Goal: Task Accomplishment & Management: Use online tool/utility

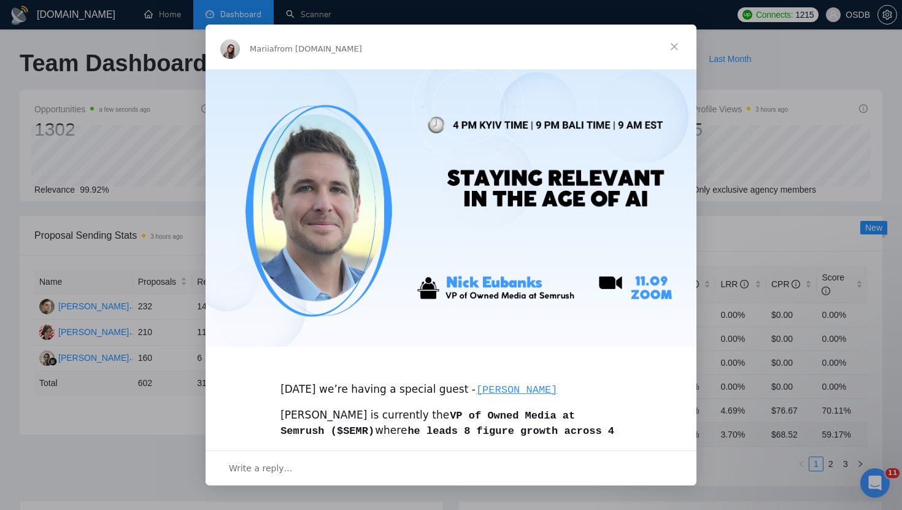
click at [674, 43] on span "Close" at bounding box center [674, 47] width 44 height 44
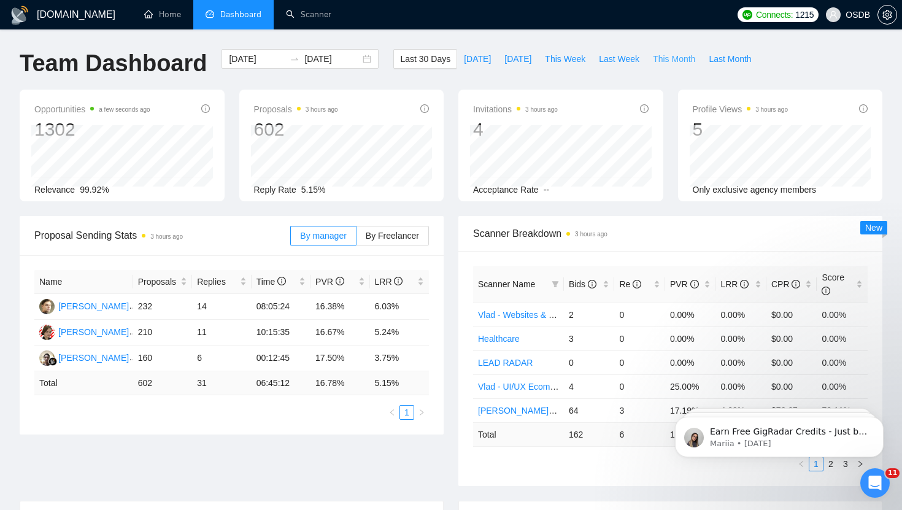
click at [675, 62] on span "This Month" at bounding box center [674, 58] width 42 height 13
type input "[DATE]"
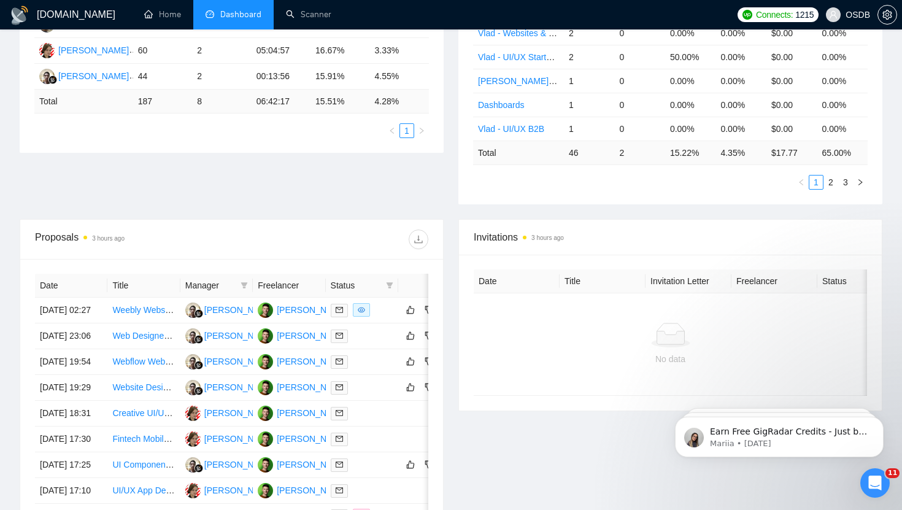
scroll to position [283, 0]
click at [385, 312] on div at bounding box center [362, 309] width 63 height 14
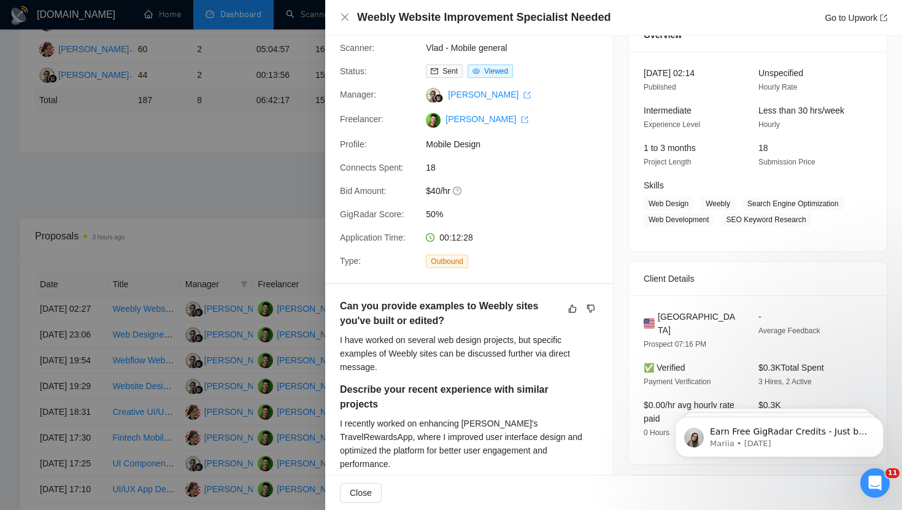
scroll to position [0, 0]
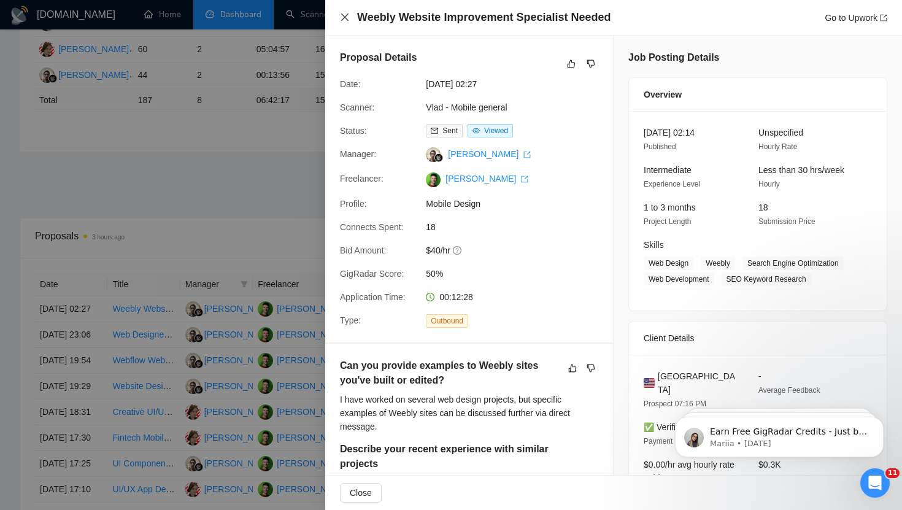
click at [345, 17] on icon "close" at bounding box center [344, 16] width 7 height 7
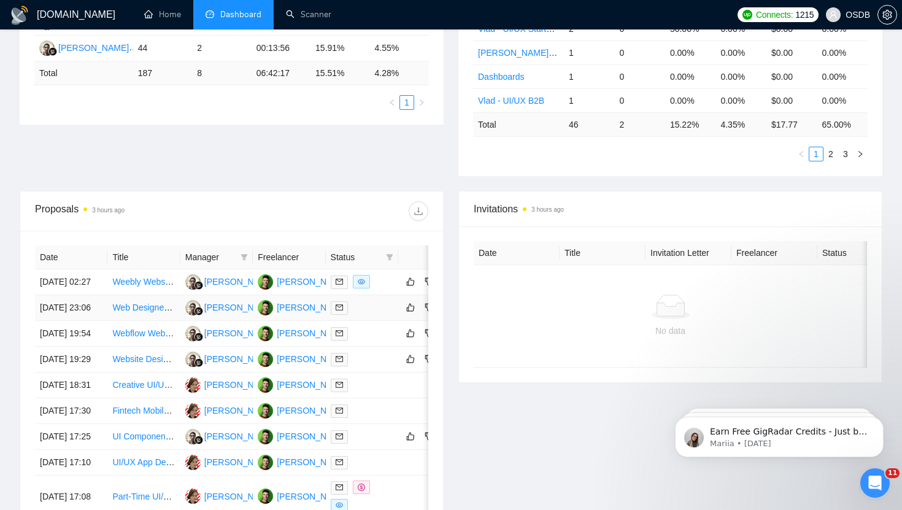
scroll to position [313, 0]
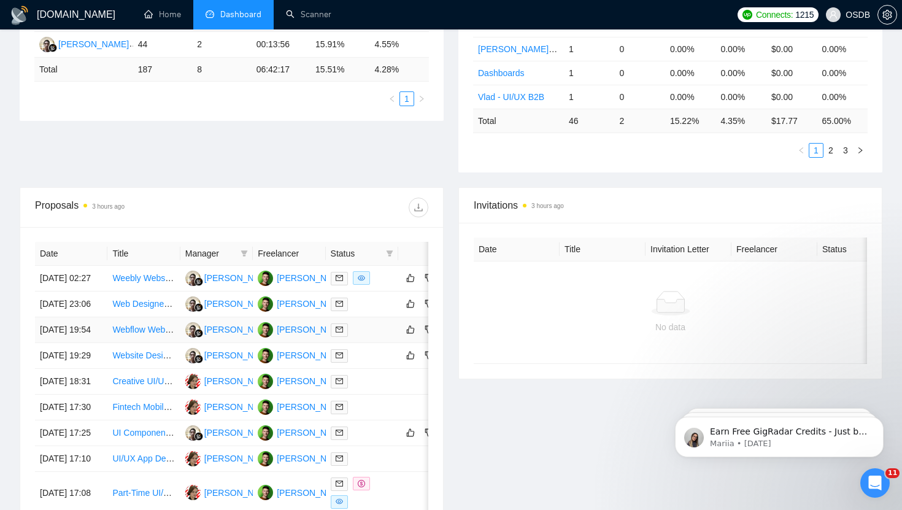
click at [361, 337] on div at bounding box center [362, 330] width 63 height 14
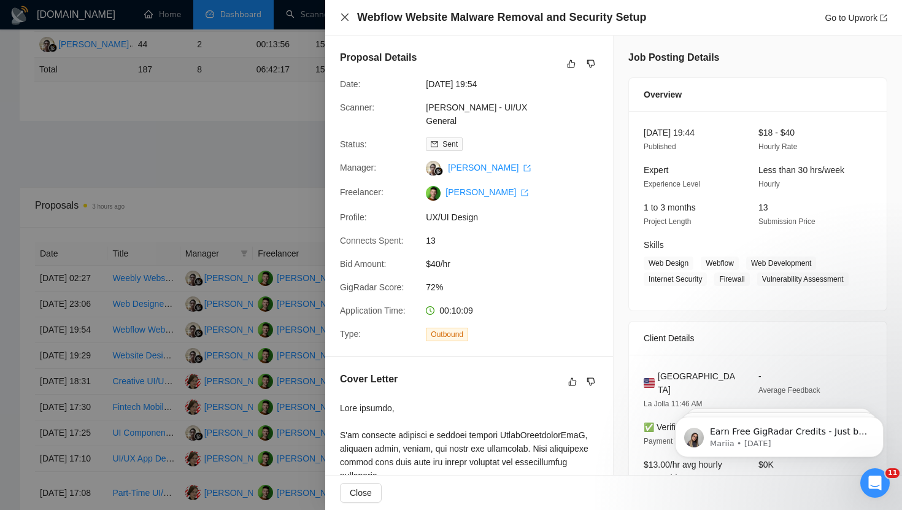
click at [344, 16] on icon "close" at bounding box center [344, 16] width 7 height 7
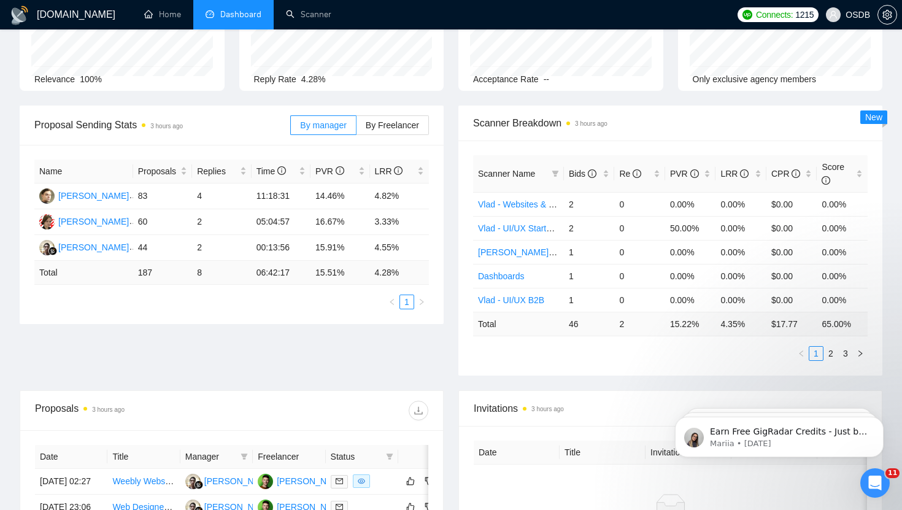
scroll to position [0, 0]
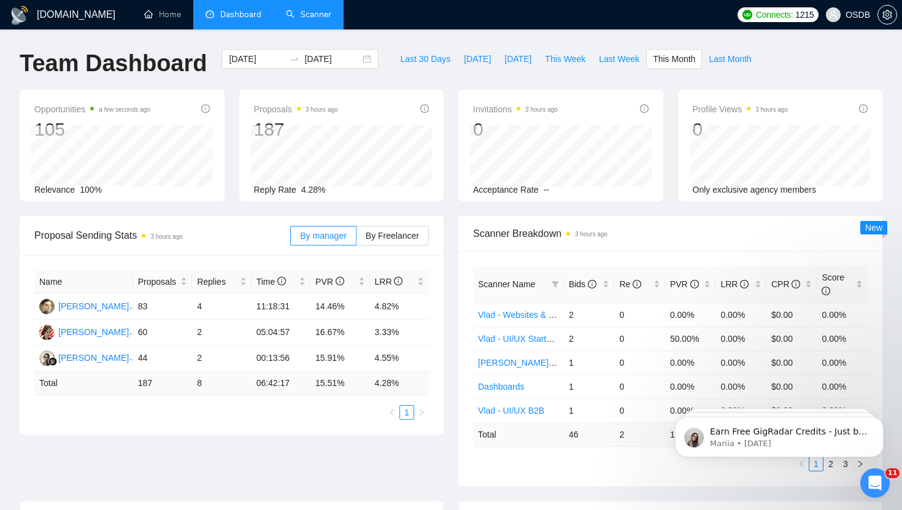
click at [313, 17] on link "Scanner" at bounding box center [308, 14] width 45 height 10
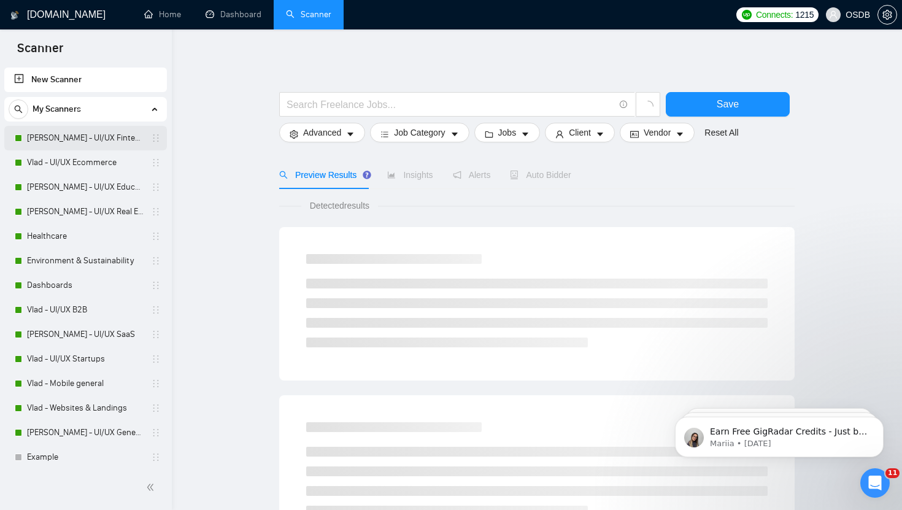
click at [106, 140] on link "[PERSON_NAME] - UI/UX Fintech" at bounding box center [85, 138] width 117 height 25
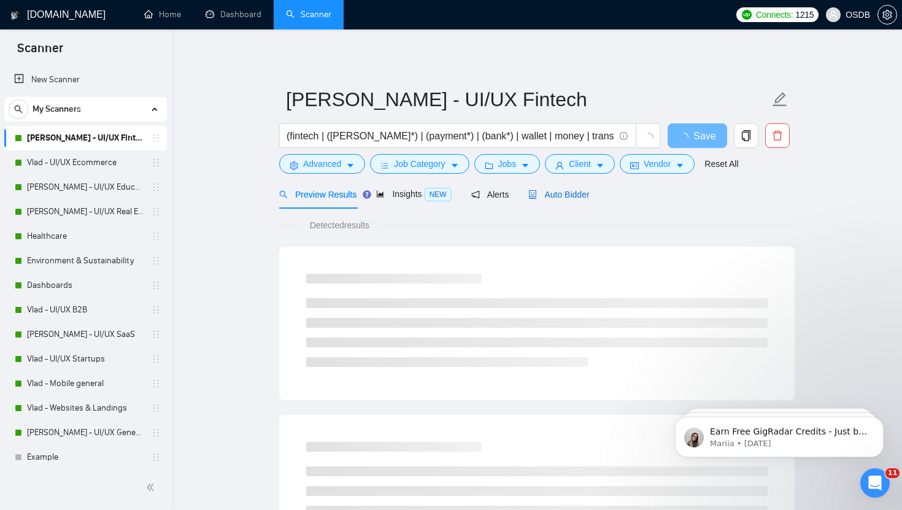
click at [567, 199] on div "Auto Bidder" at bounding box center [558, 194] width 61 height 13
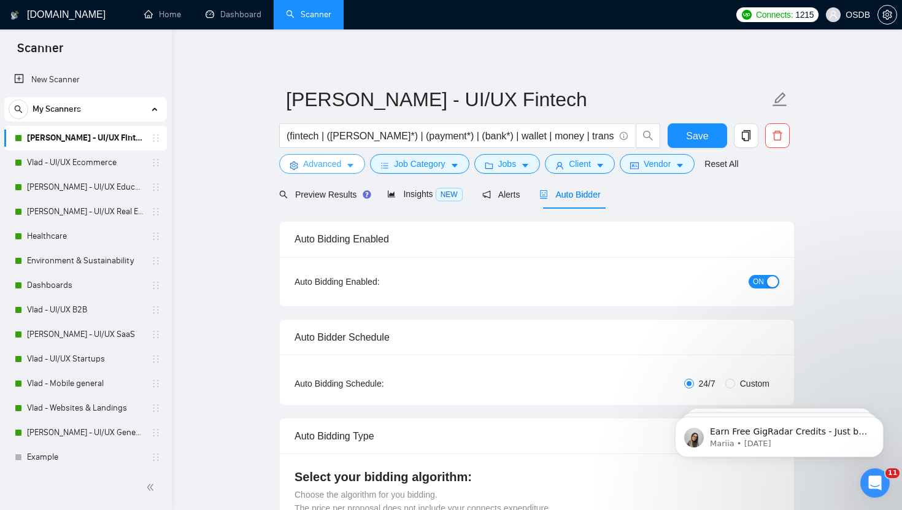
click at [329, 166] on span "Advanced" at bounding box center [322, 163] width 38 height 13
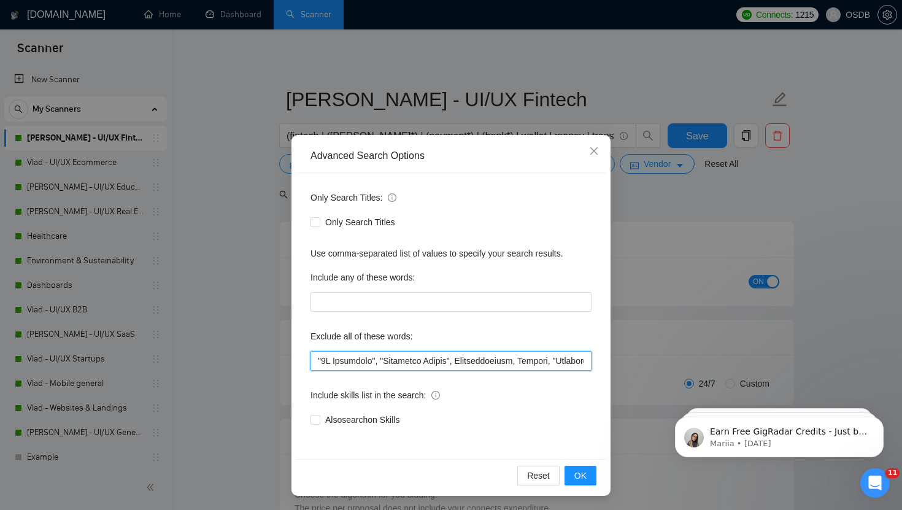
click at [321, 363] on input "text" at bounding box center [450, 361] width 281 height 20
click at [316, 361] on input "text" at bounding box center [450, 361] width 281 height 20
click at [366, 362] on input "text" at bounding box center [450, 361] width 281 height 20
paste input "Better Proposals"
type input ""Webflow", "Weebly", "Better Proposals","2D Animation", "Character Design", Cin…"
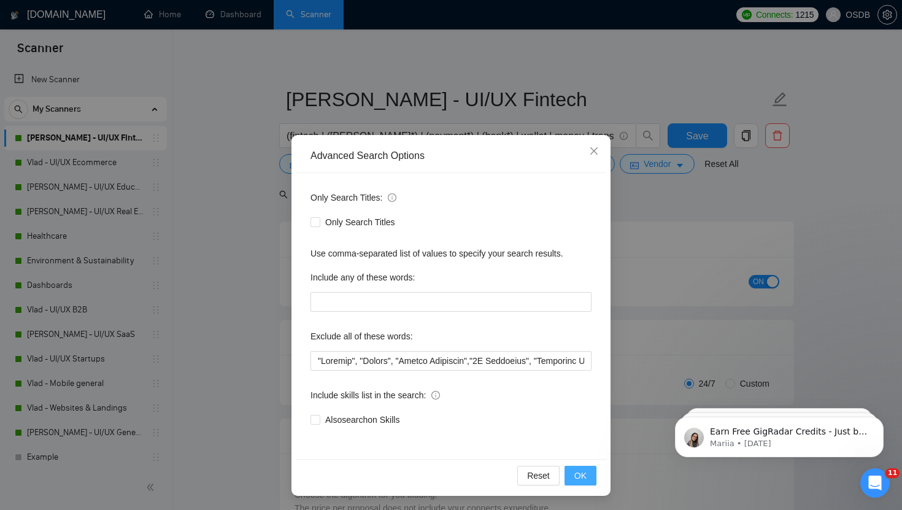
click at [583, 474] on span "OK" at bounding box center [580, 475] width 12 height 13
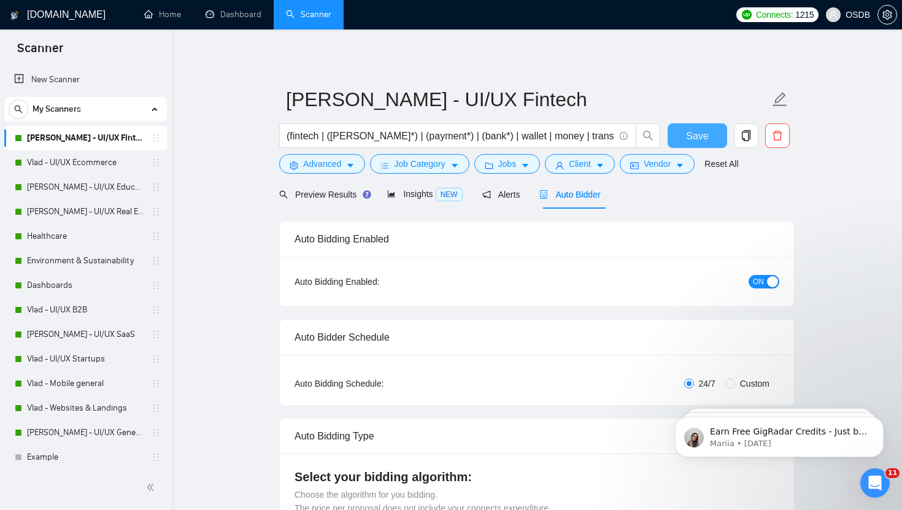
click at [692, 133] on span "Save" at bounding box center [697, 135] width 22 height 15
click at [91, 163] on link "Vlad - UI/UX Ecommerce" at bounding box center [85, 162] width 117 height 25
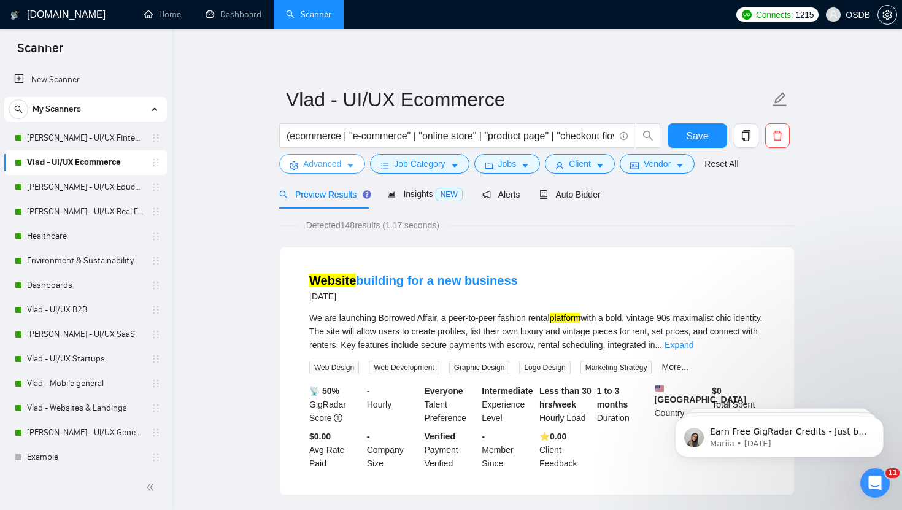
click at [337, 162] on span "Advanced" at bounding box center [322, 163] width 38 height 13
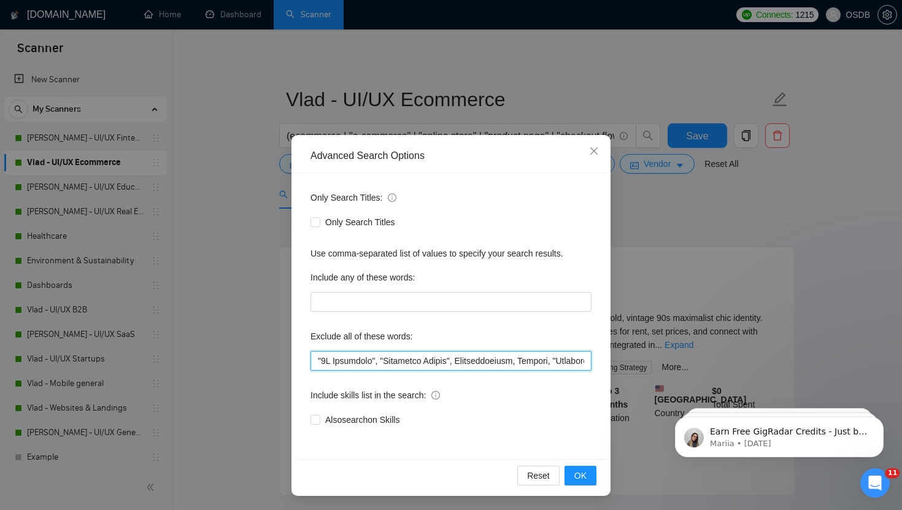
click at [364, 359] on input "text" at bounding box center [450, 361] width 281 height 20
paste input ""Webflow", "Weebly", "Better Proposals","
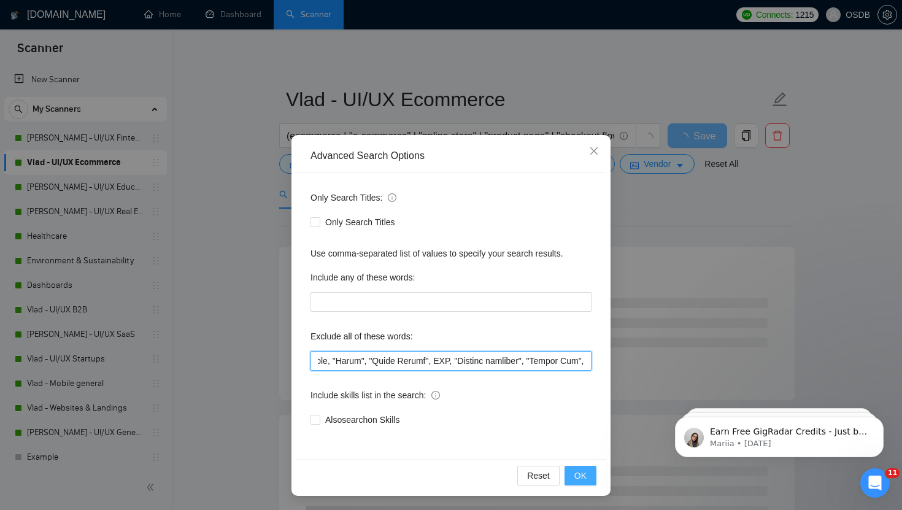
type input ""Webflow", "Weebly", "Better Proposals","2D Animation", "Character Design", Cin…"
click at [574, 475] on span "OK" at bounding box center [580, 475] width 12 height 13
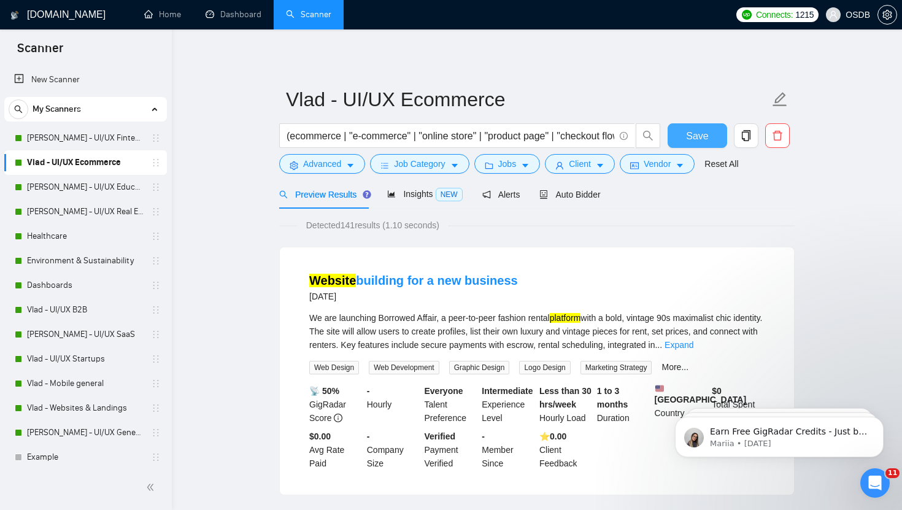
click at [699, 136] on span "Save" at bounding box center [697, 135] width 22 height 15
click at [99, 185] on link "[PERSON_NAME] - UI/UX Education" at bounding box center [85, 187] width 117 height 25
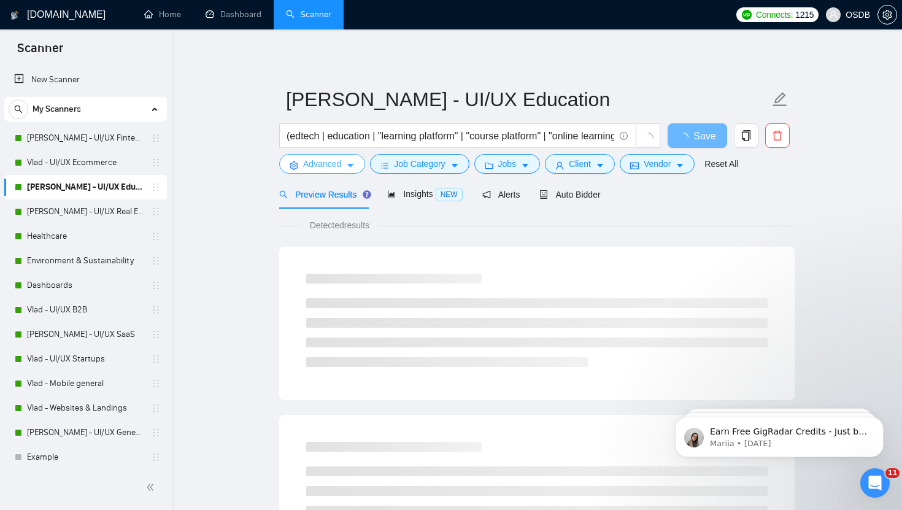
click at [342, 168] on button "Advanced" at bounding box center [322, 164] width 86 height 20
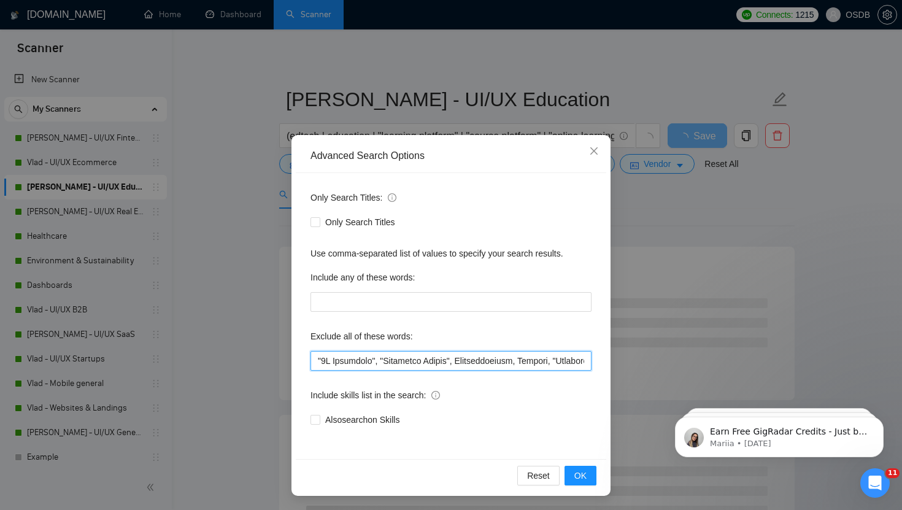
click at [356, 360] on input "text" at bounding box center [450, 361] width 281 height 20
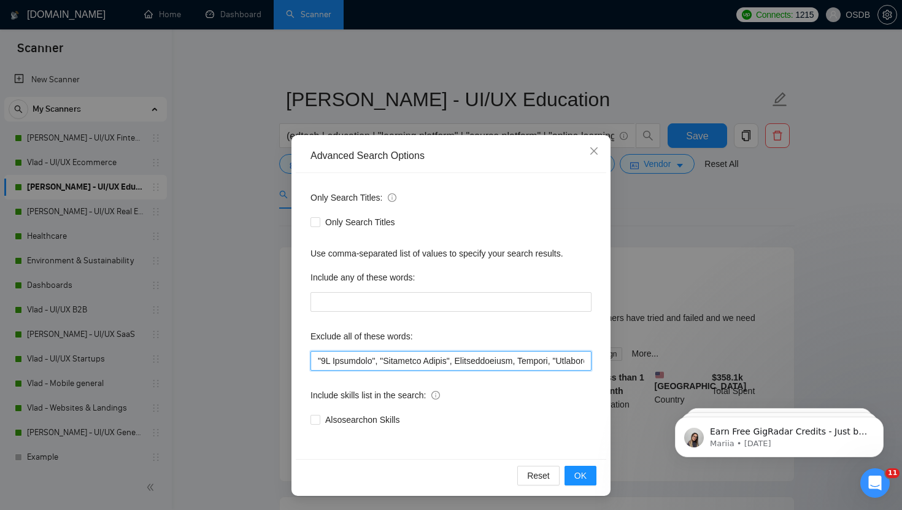
paste input ""Webflow", "Weebly", "Better Proposals","
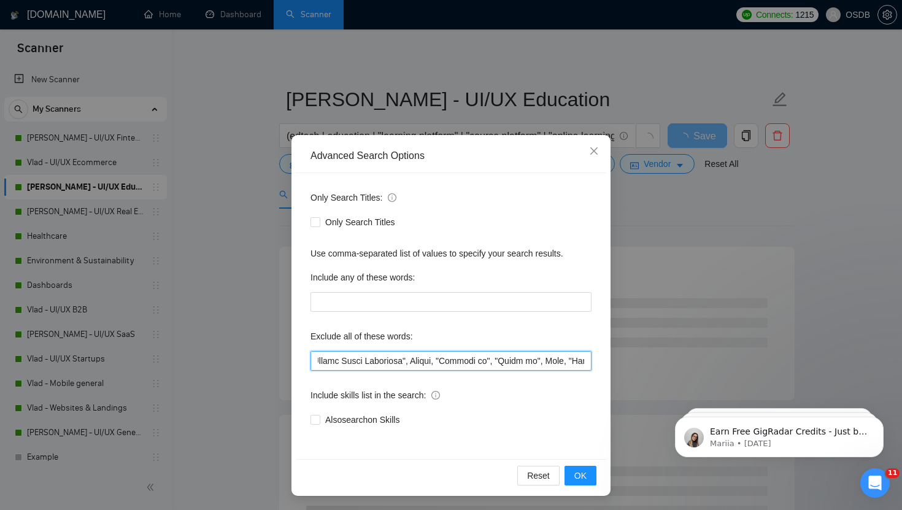
scroll to position [0, 12479]
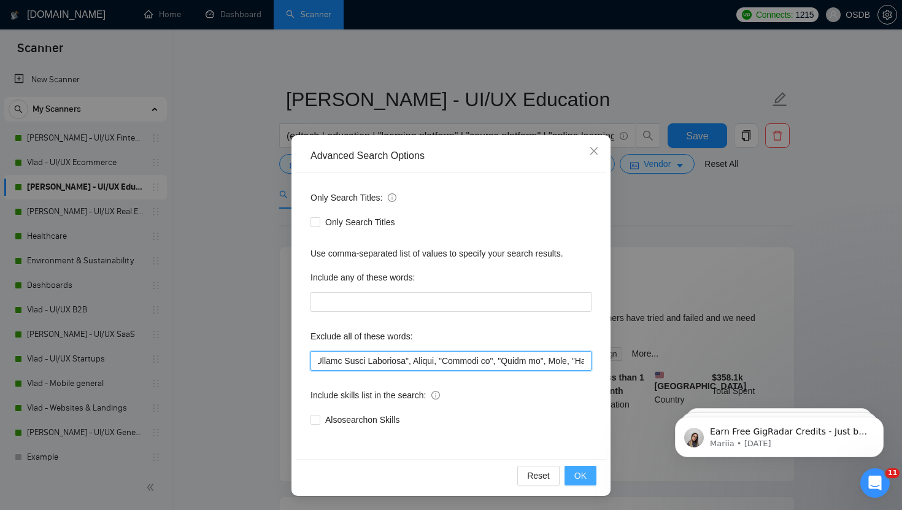
type input ""Webflow", "Weebly", "Better Proposals","2D Animation", "Character Design", Cin…"
click at [583, 472] on span "OK" at bounding box center [580, 475] width 12 height 13
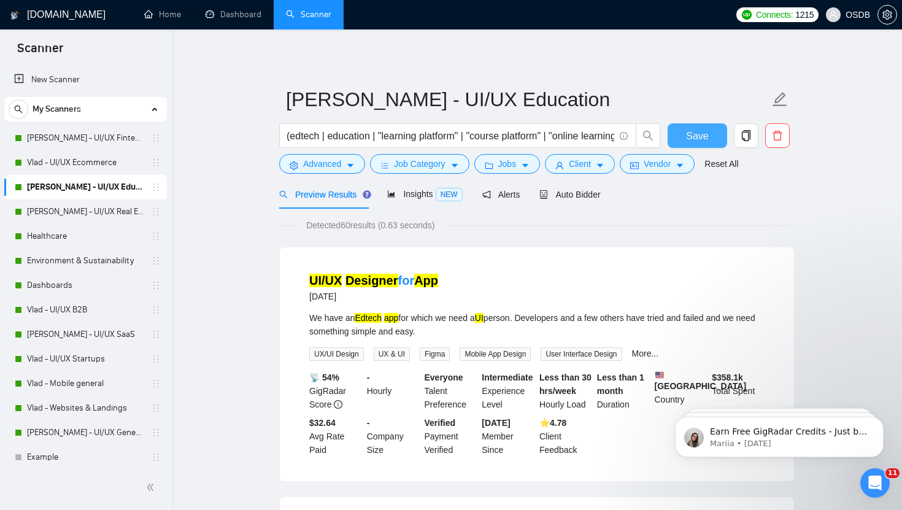
click at [689, 129] on span "Save" at bounding box center [697, 135] width 22 height 15
click at [103, 211] on link "[PERSON_NAME] - UI/UX Real Estate" at bounding box center [85, 211] width 117 height 25
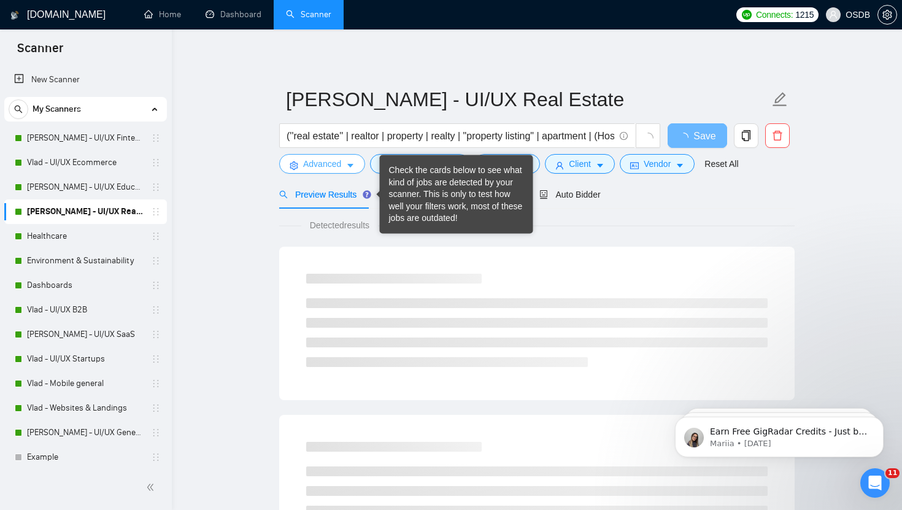
click at [336, 169] on span "Advanced" at bounding box center [322, 163] width 38 height 13
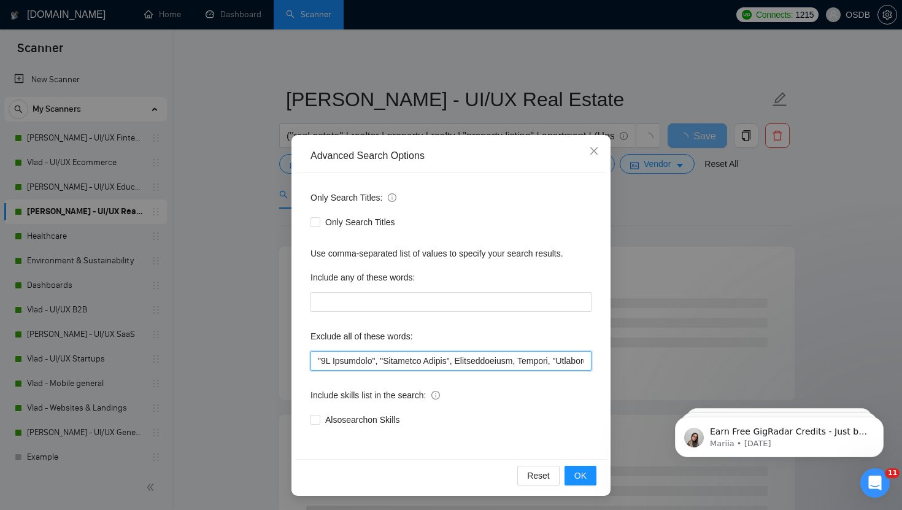
click at [348, 362] on input "text" at bounding box center [450, 361] width 281 height 20
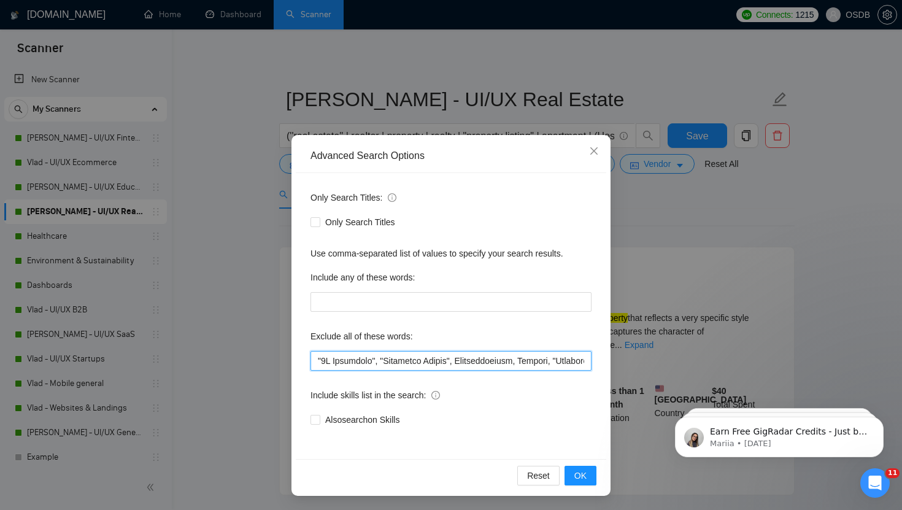
paste input ""Webflow", "Weebly", "Better Proposals","
type input ""Webflow", "Weebly", "Better Proposals","2D Animation", "Character Design", Cin…"
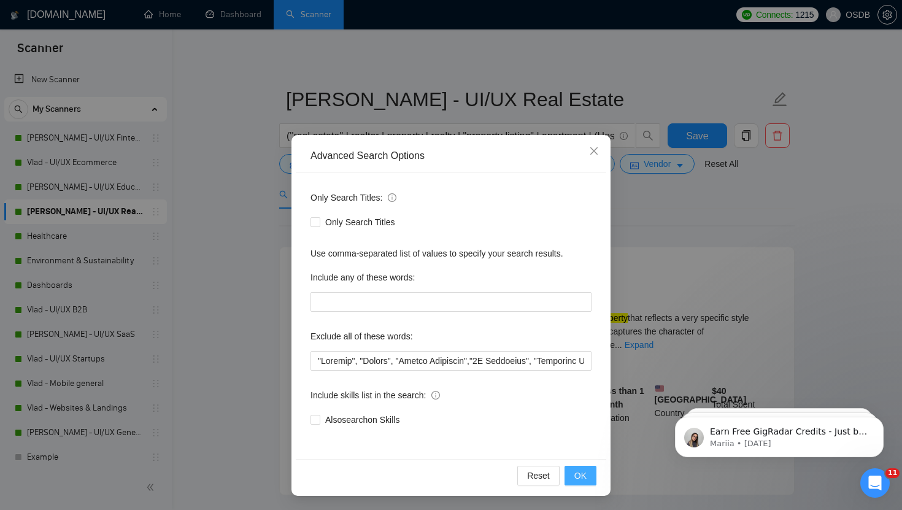
click at [578, 469] on span "OK" at bounding box center [580, 475] width 12 height 13
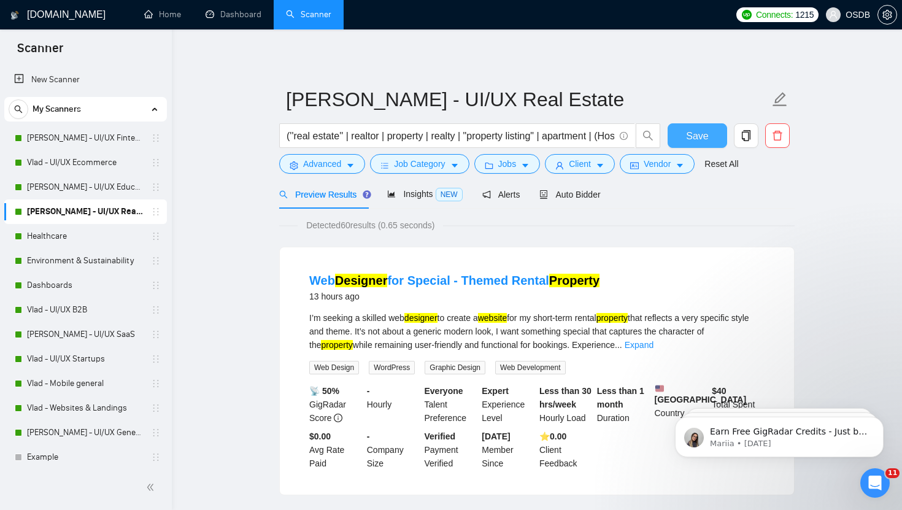
click at [693, 135] on span "Save" at bounding box center [697, 135] width 22 height 15
click at [102, 239] on link "Healthcare" at bounding box center [85, 236] width 117 height 25
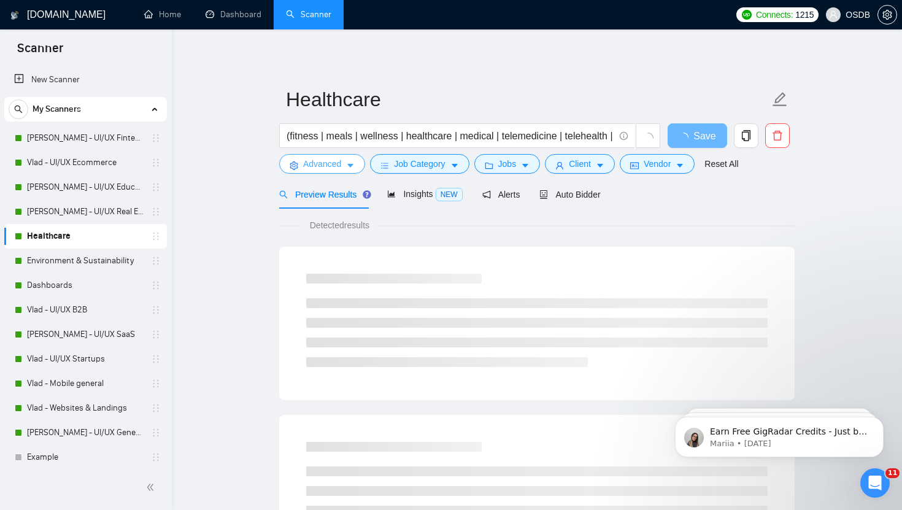
click at [340, 165] on span "Advanced" at bounding box center [322, 163] width 38 height 13
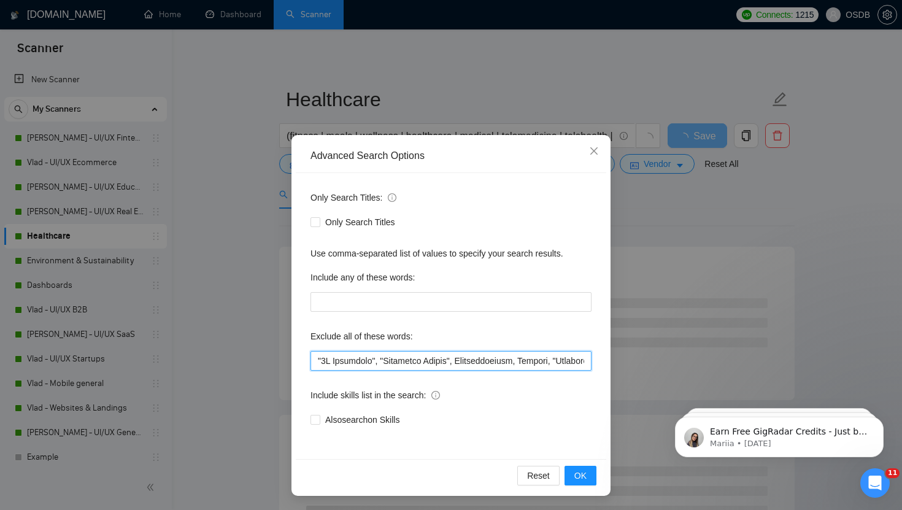
click at [366, 364] on input "text" at bounding box center [450, 361] width 281 height 20
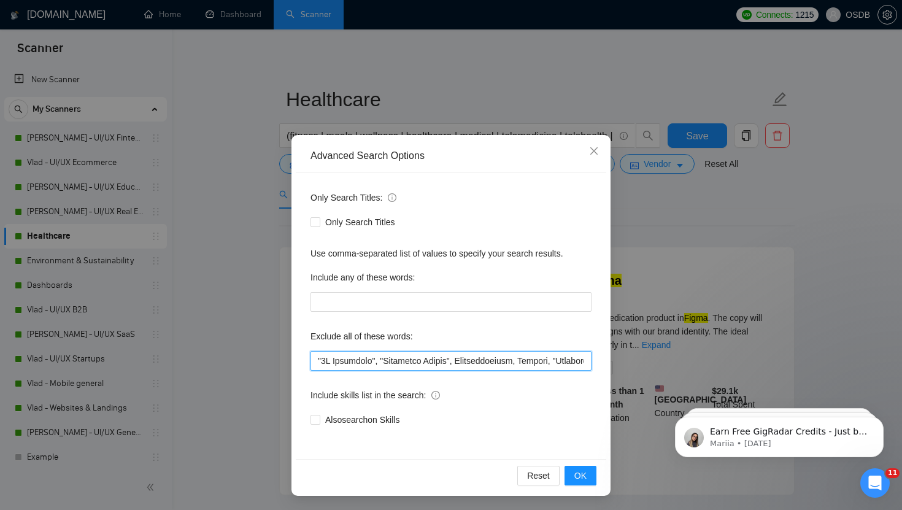
paste input "Webflow", "Weebly", "Better Proposals","2D Animation", "Character Design", Cine…"
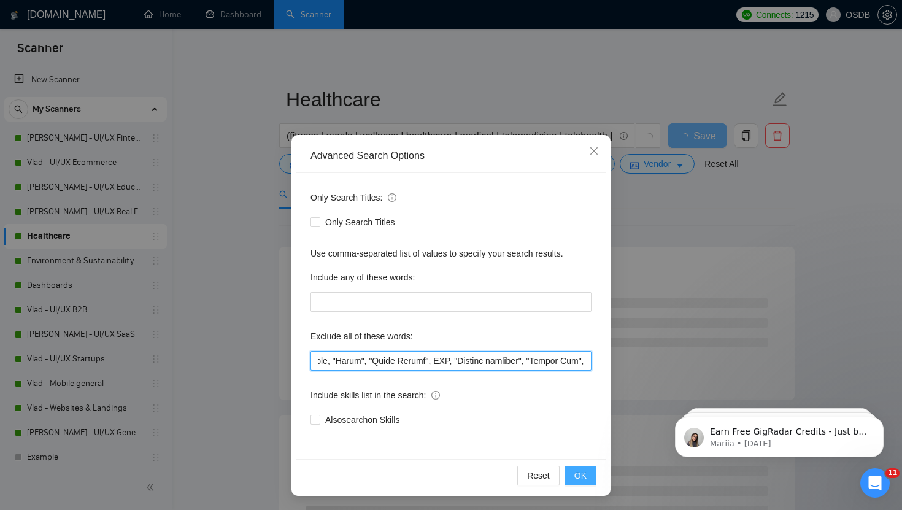
type input ""Webflow", "Weebly", "Better Proposals","2D Animation", "Character Design", Cin…"
click at [582, 475] on span "OK" at bounding box center [580, 475] width 12 height 13
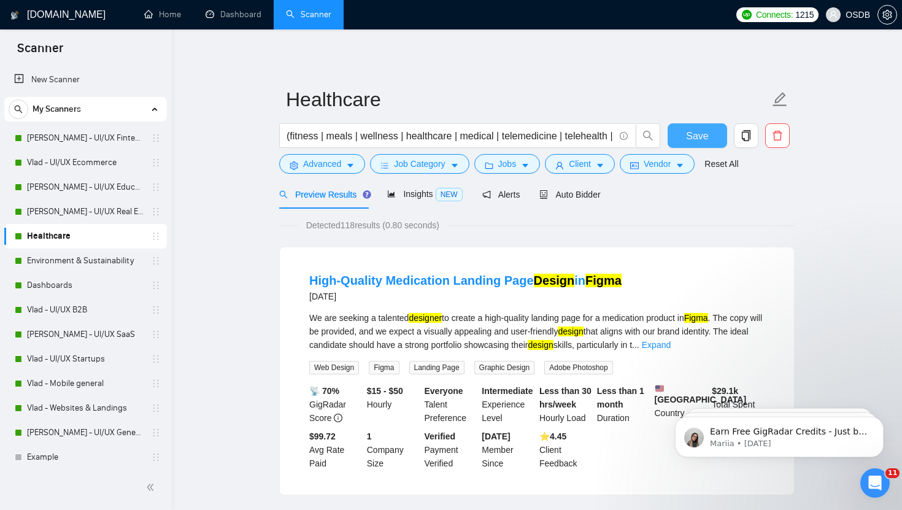
click at [695, 134] on span "Save" at bounding box center [697, 135] width 22 height 15
click at [73, 267] on link "Environment & Sustainability" at bounding box center [85, 260] width 117 height 25
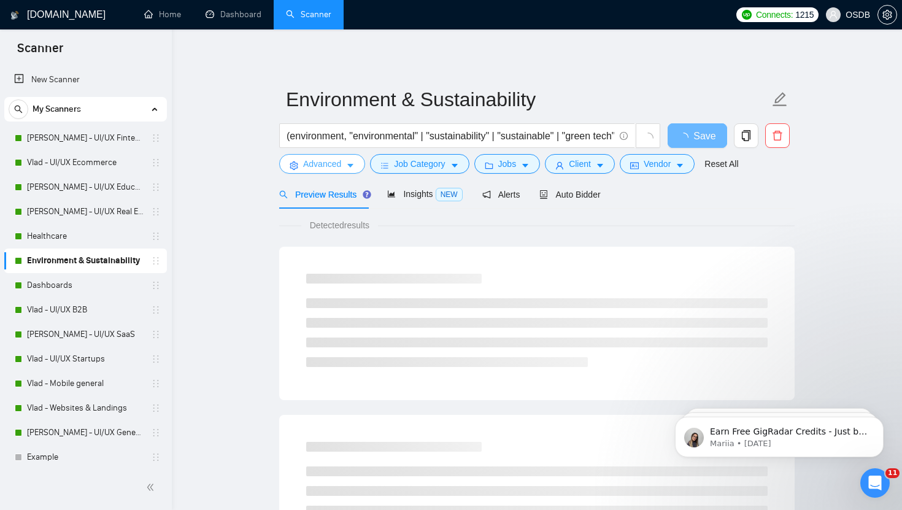
click at [350, 165] on icon "caret-down" at bounding box center [350, 166] width 6 height 4
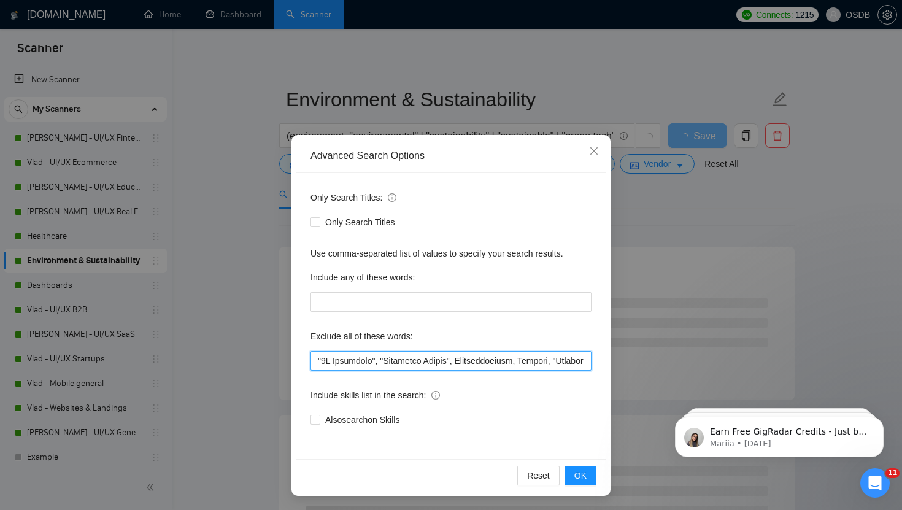
click at [350, 360] on input "text" at bounding box center [450, 361] width 281 height 20
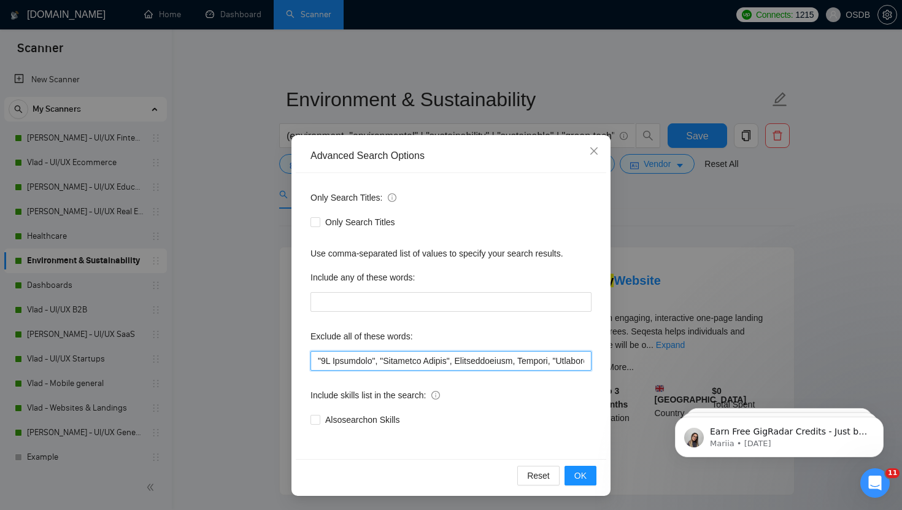
paste input ""Webflow", "Weebly", "Better Proposals","
type input ""Webflow", "Weebly", "Better Proposals","2D Animation", "Character Design", Cin…"
click at [586, 479] on button "OK" at bounding box center [580, 476] width 32 height 20
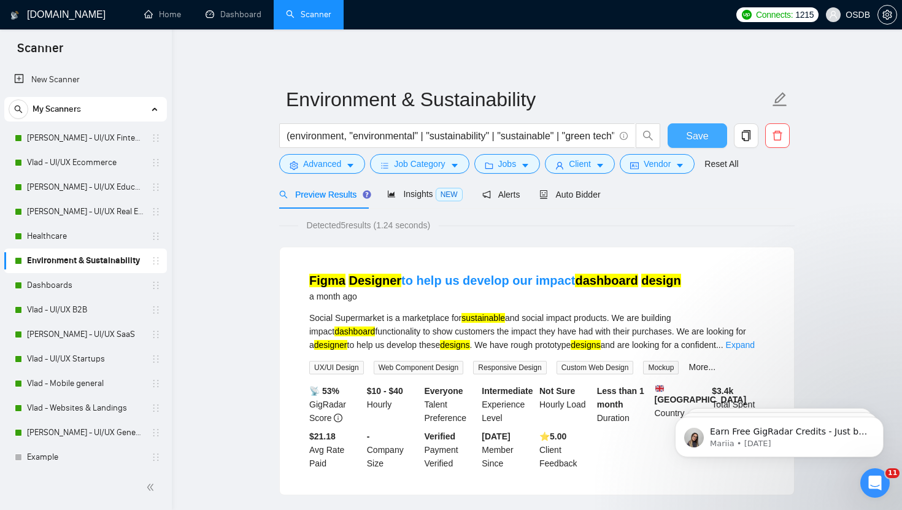
click at [693, 131] on span "Save" at bounding box center [697, 135] width 22 height 15
click at [45, 287] on link "Dashboards" at bounding box center [85, 285] width 117 height 25
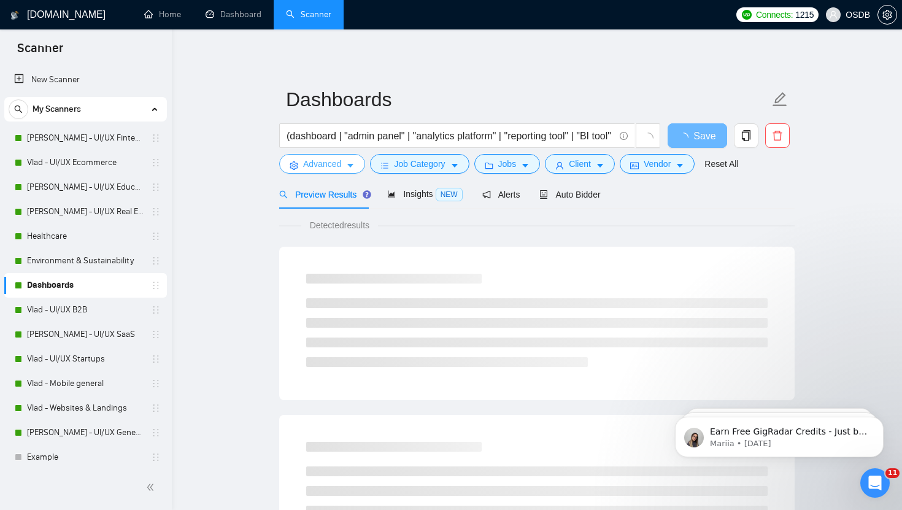
click at [337, 166] on span "Advanced" at bounding box center [322, 163] width 38 height 13
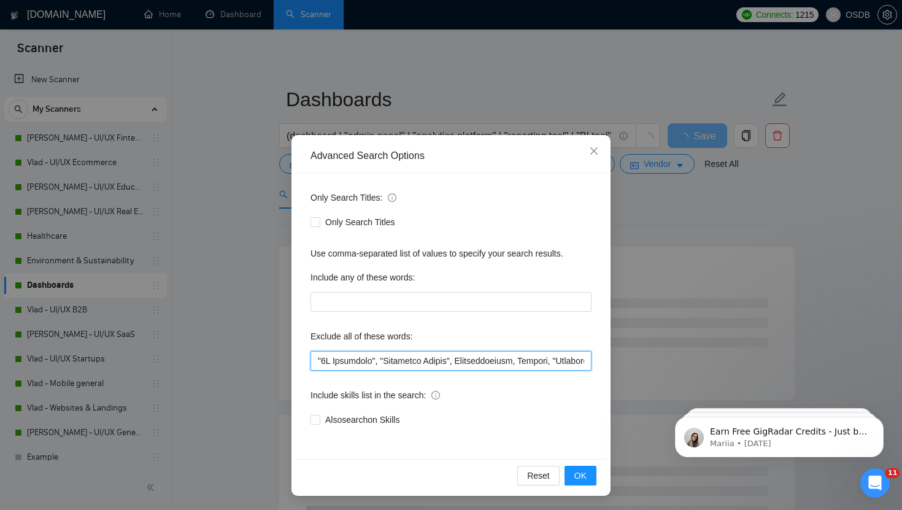
click at [340, 361] on input "text" at bounding box center [450, 361] width 281 height 20
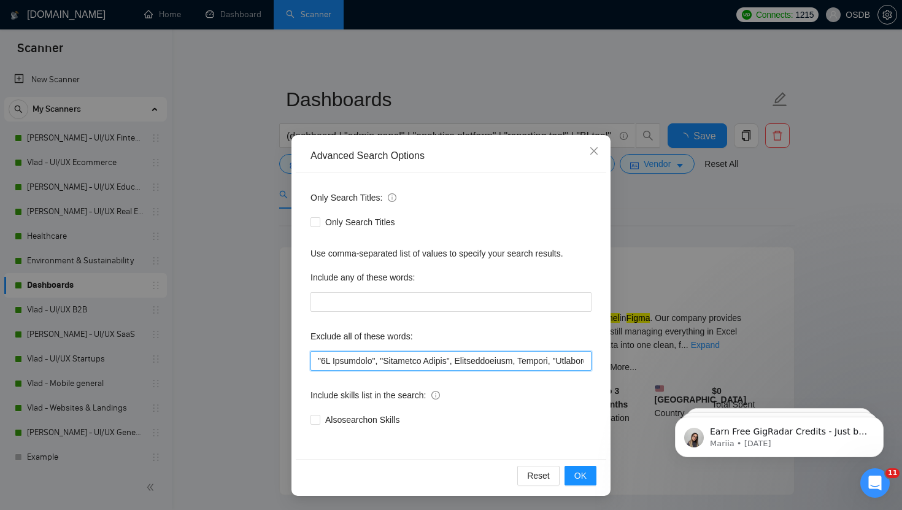
paste input "Webflow", "Weebly", "Better Proposals","2D Animation", "Character Design", Cine…"
type input ""Webflow", "Weebly", "Better Proposals","2D Animation", "Character Design", Cin…"
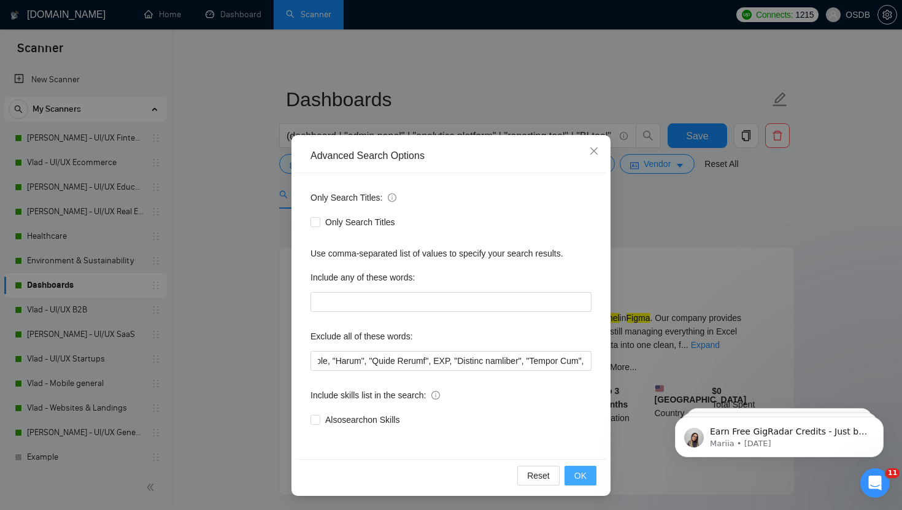
scroll to position [0, 0]
click at [585, 477] on span "OK" at bounding box center [580, 475] width 12 height 13
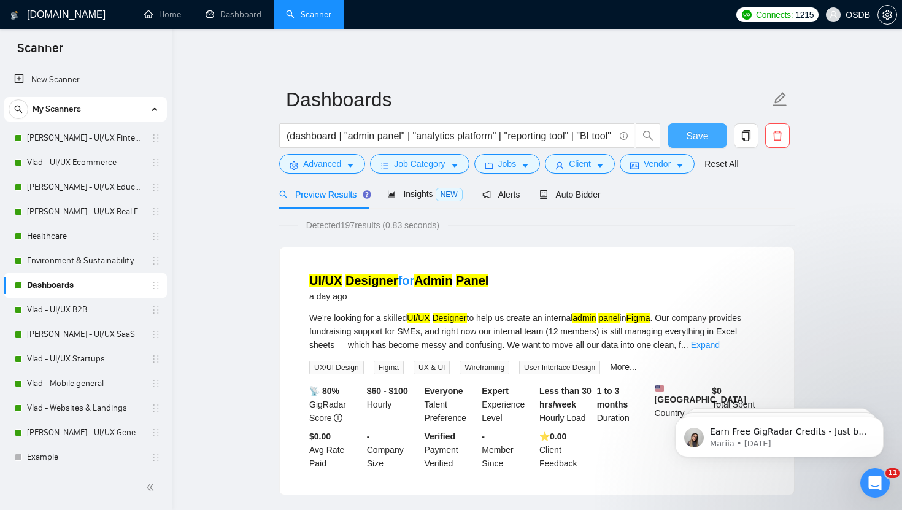
click at [698, 138] on span "Save" at bounding box center [697, 135] width 22 height 15
click at [20, 315] on div "Vlad - UI/UX B2B" at bounding box center [88, 310] width 146 height 25
click at [103, 311] on link "Vlad - UI/UX B2B" at bounding box center [85, 310] width 117 height 25
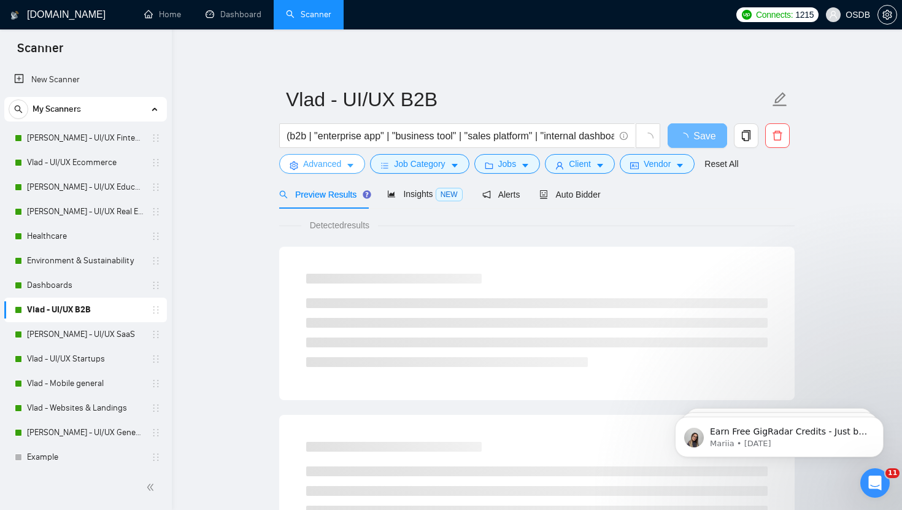
click at [352, 163] on icon "caret-down" at bounding box center [350, 165] width 9 height 9
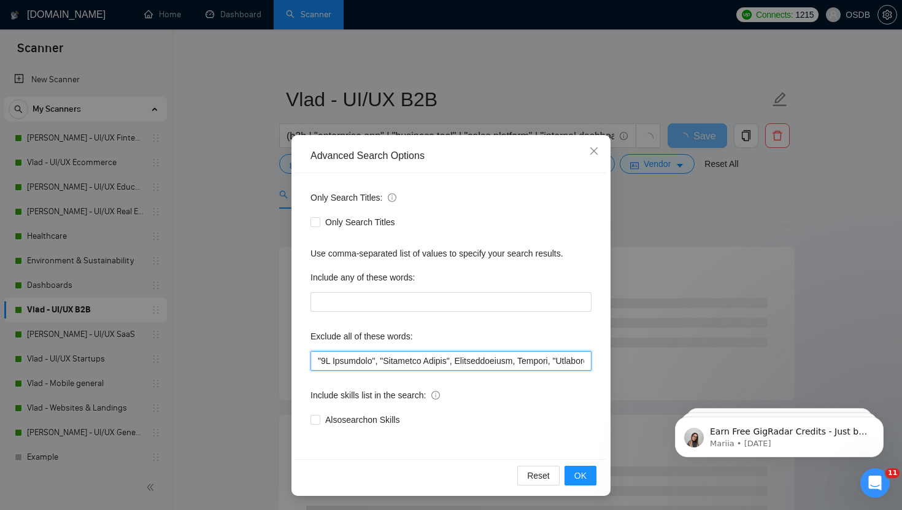
click at [370, 366] on input "text" at bounding box center [450, 361] width 281 height 20
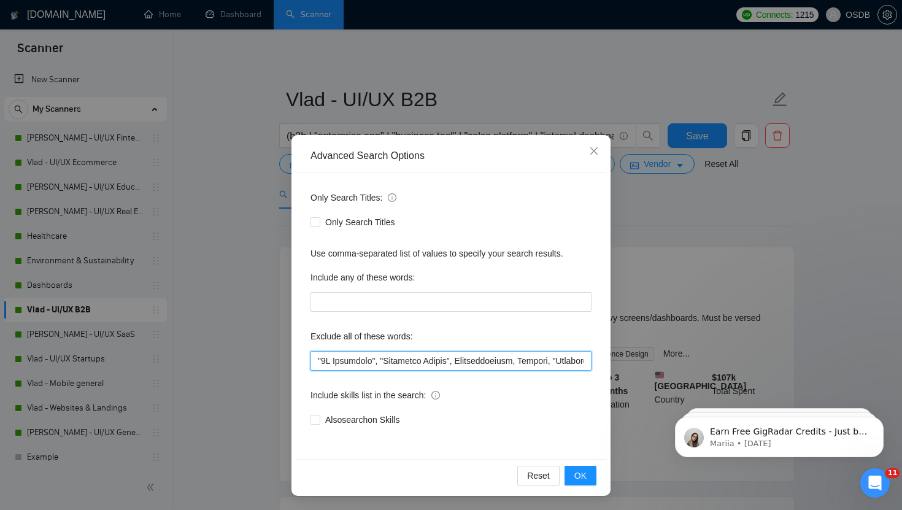
paste input ""Webflow", "Weebly", "Better Proposals","
type input ""Webflow", "Weebly", "Better Proposals","2D Animation", "Character Design", Cin…"
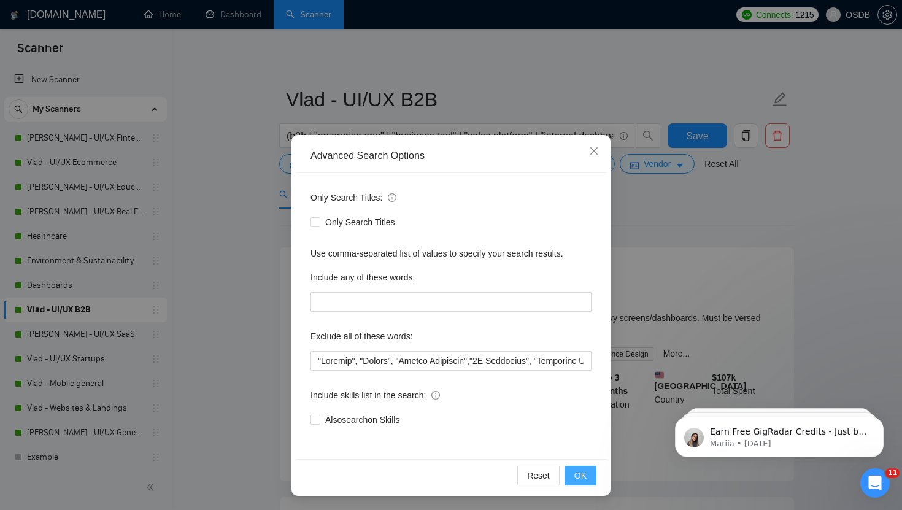
click at [579, 474] on span "OK" at bounding box center [580, 475] width 12 height 13
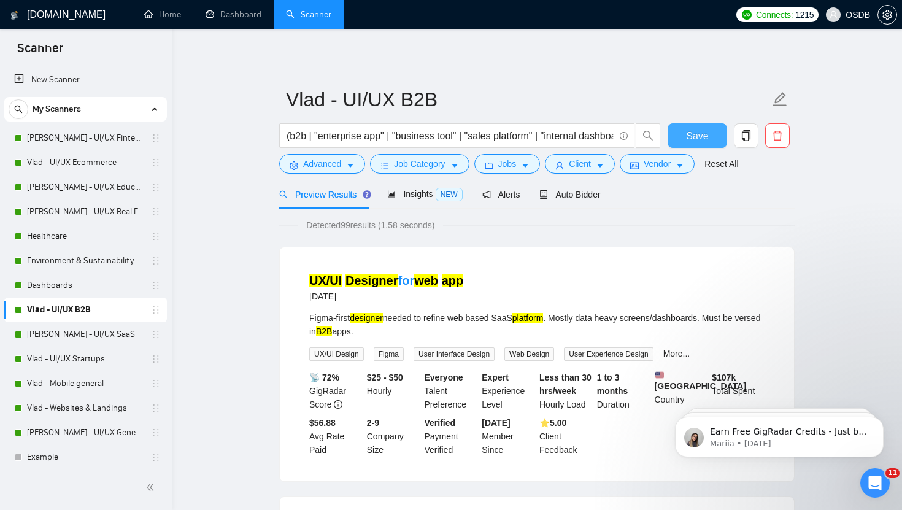
click at [706, 131] on span "Save" at bounding box center [697, 135] width 22 height 15
click at [34, 336] on link "[PERSON_NAME] - UI/UX SaaS" at bounding box center [85, 334] width 117 height 25
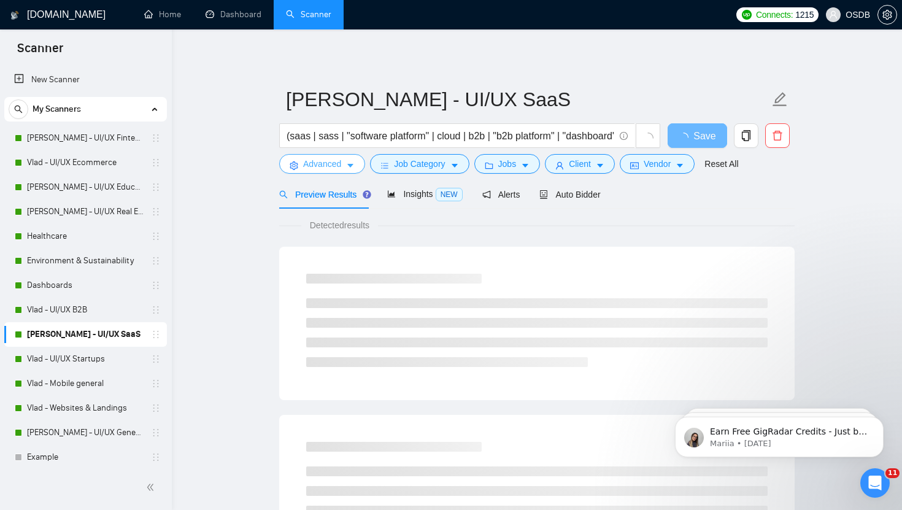
click at [310, 164] on span "Advanced" at bounding box center [322, 163] width 38 height 13
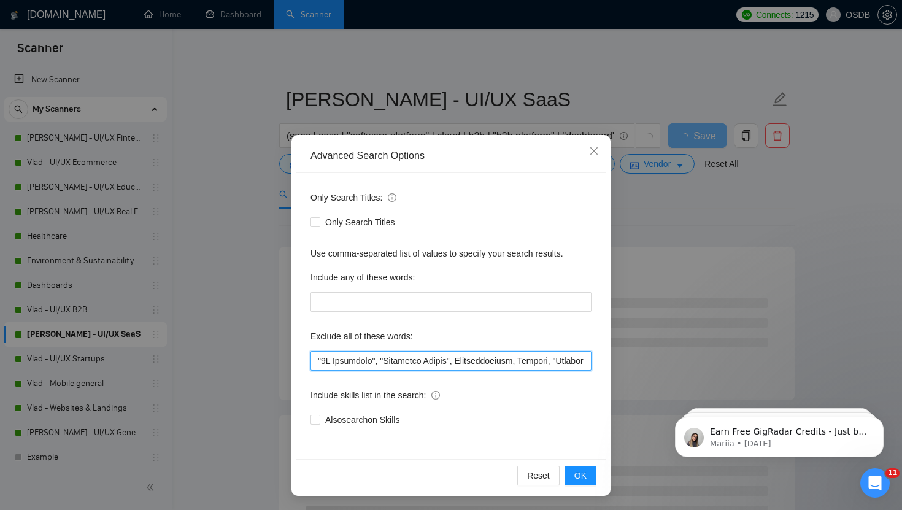
click at [343, 362] on input "text" at bounding box center [450, 361] width 281 height 20
paste input ""Webflow", "Weebly", "Better Proposals","
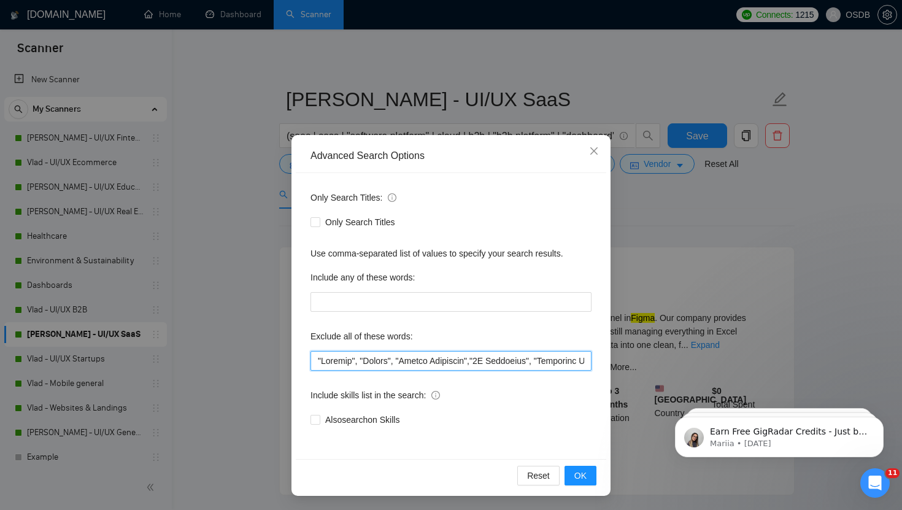
scroll to position [0, 13159]
type input ""Webflow", "Weebly", "Better Proposals","2D Animation", "Character Design", Cin…"
click at [575, 474] on span "OK" at bounding box center [580, 475] width 12 height 13
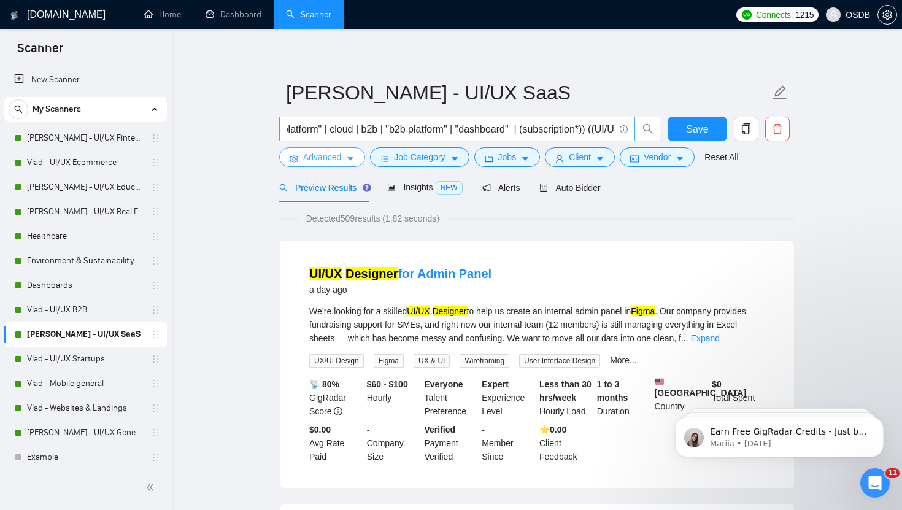
scroll to position [0, 141]
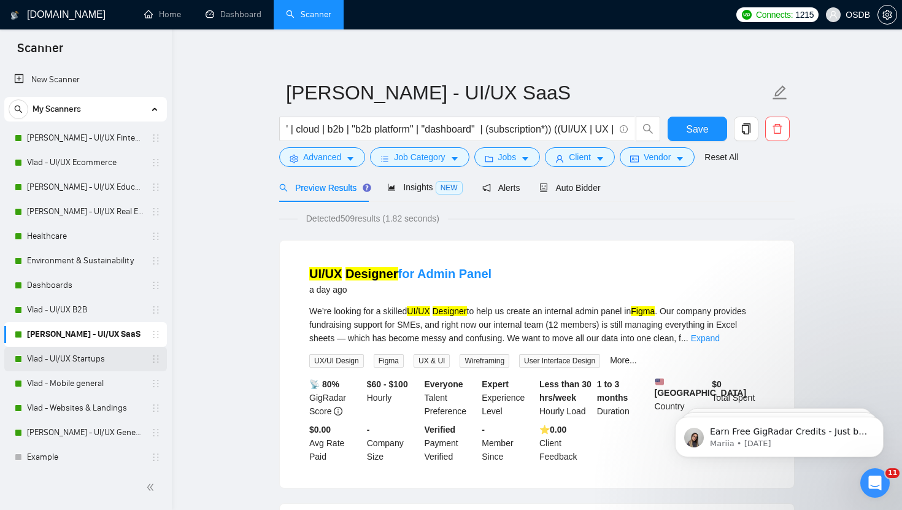
click at [63, 365] on link "Vlad - UI/UX Startups" at bounding box center [85, 359] width 117 height 25
click at [350, 163] on icon "caret-down" at bounding box center [350, 159] width 9 height 9
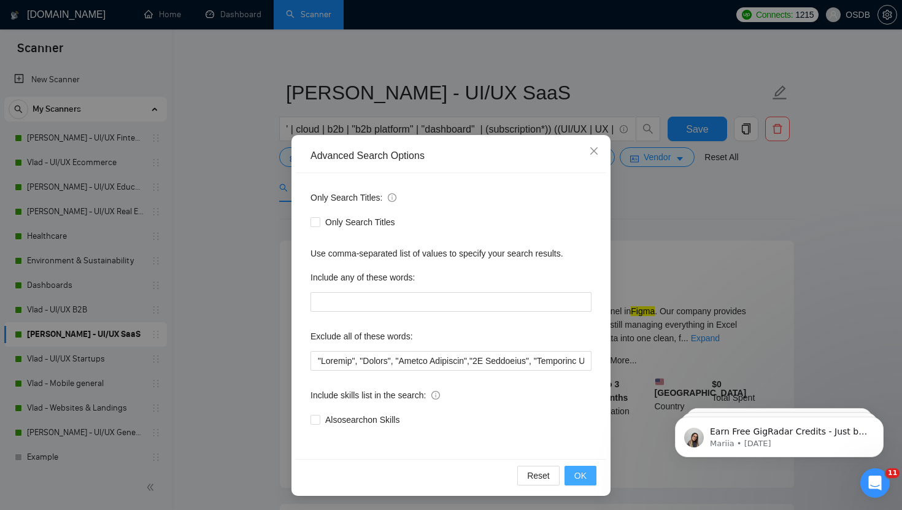
click at [579, 472] on span "OK" at bounding box center [580, 475] width 12 height 13
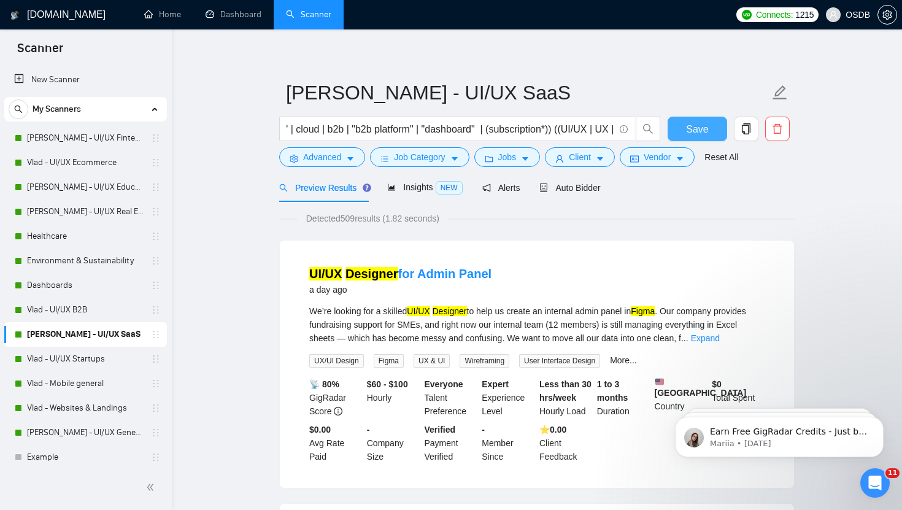
click at [708, 130] on button "Save" at bounding box center [697, 129] width 60 height 25
click at [49, 364] on link "Vlad - UI/UX Startups" at bounding box center [85, 359] width 117 height 25
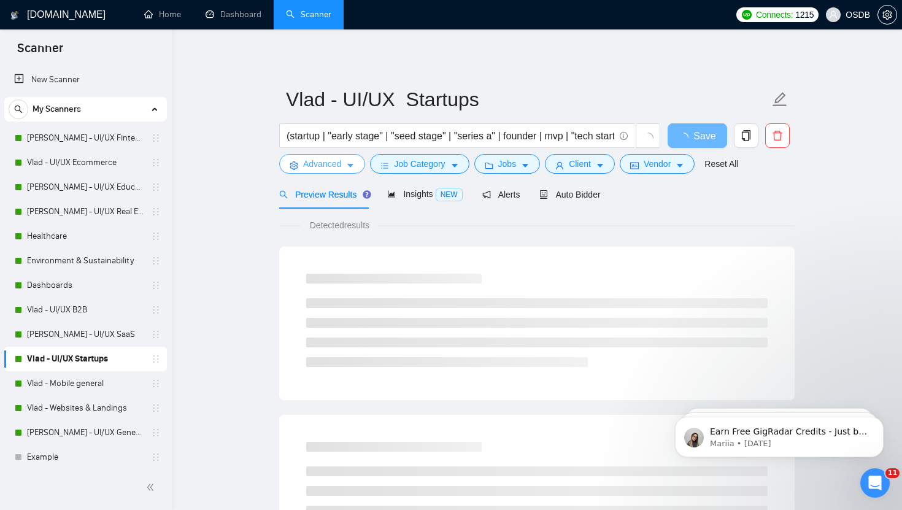
click at [345, 163] on button "Advanced" at bounding box center [322, 164] width 86 height 20
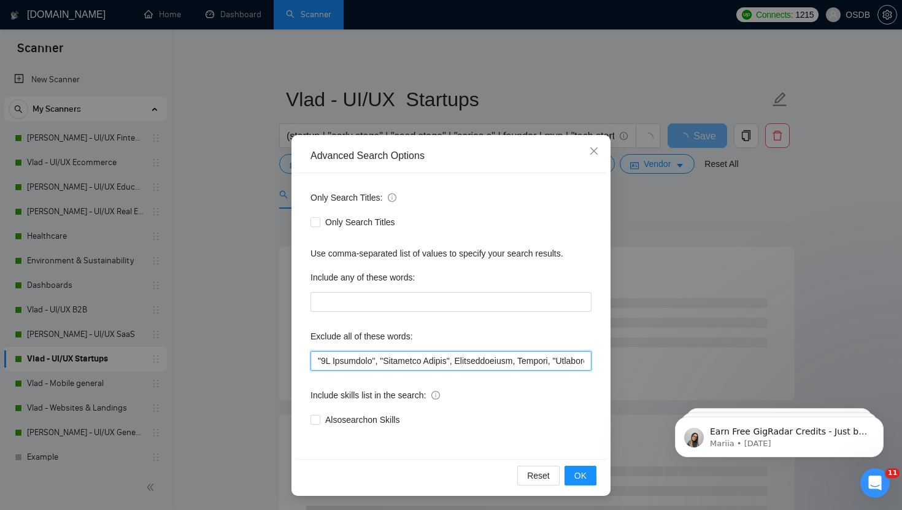
click at [365, 361] on input "text" at bounding box center [450, 361] width 281 height 20
paste input ""Webflow", "Weebly", "Better Proposals","
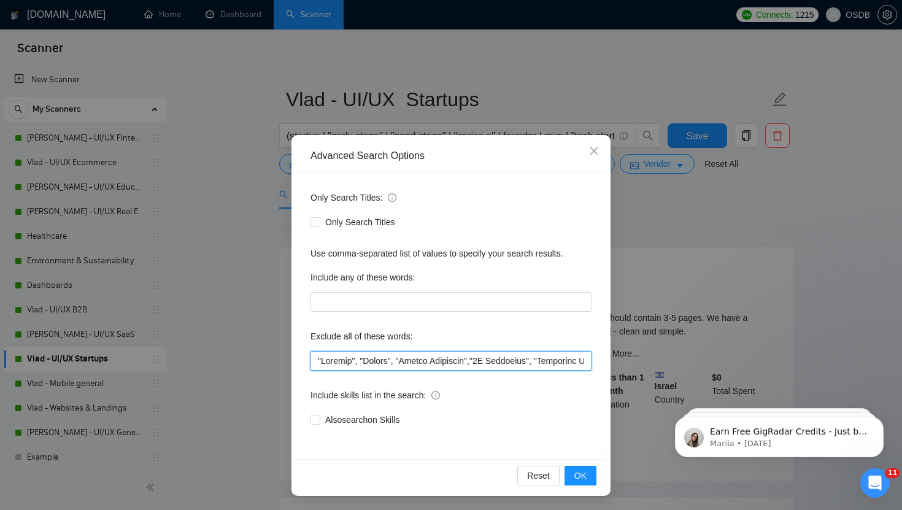
scroll to position [0, 13159]
type input ""Webflow", "Weebly", "Better Proposals","2D Animation", "Character Design", Cin…"
click at [570, 477] on button "OK" at bounding box center [580, 476] width 32 height 20
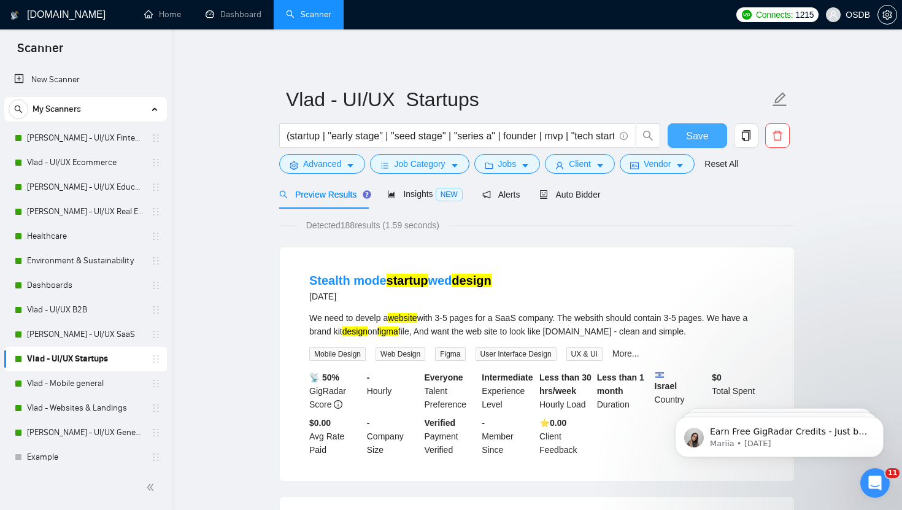
click at [707, 131] on span "Save" at bounding box center [697, 135] width 22 height 15
click at [44, 380] on link "Vlad - Mobile general" at bounding box center [85, 383] width 117 height 25
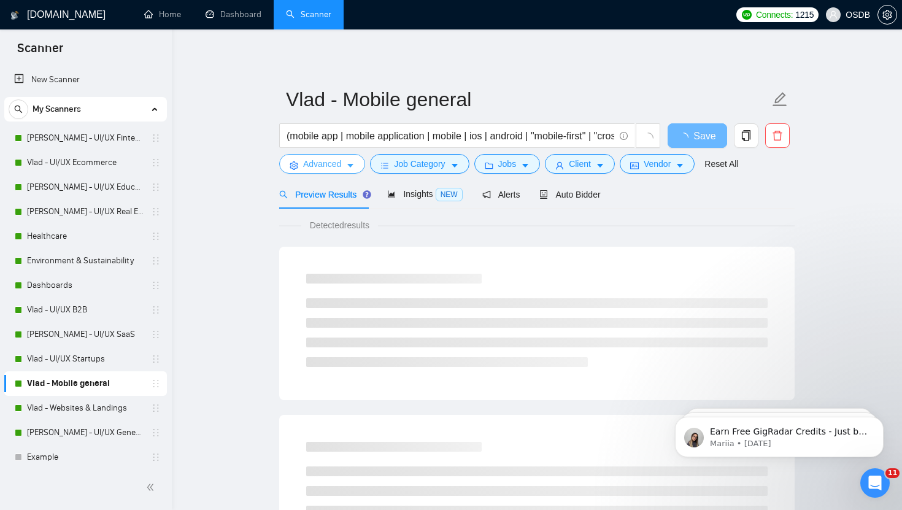
click at [321, 159] on span "Advanced" at bounding box center [322, 163] width 38 height 13
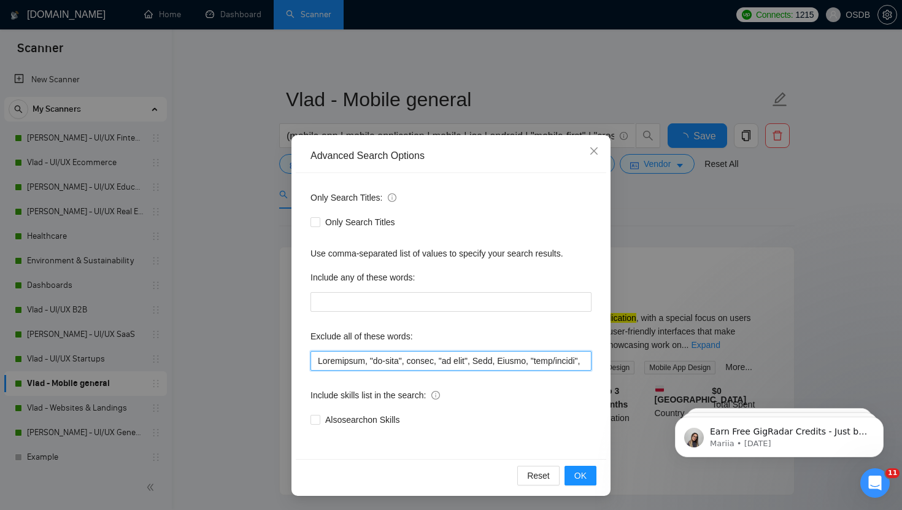
click at [364, 363] on input "text" at bounding box center [450, 361] width 281 height 20
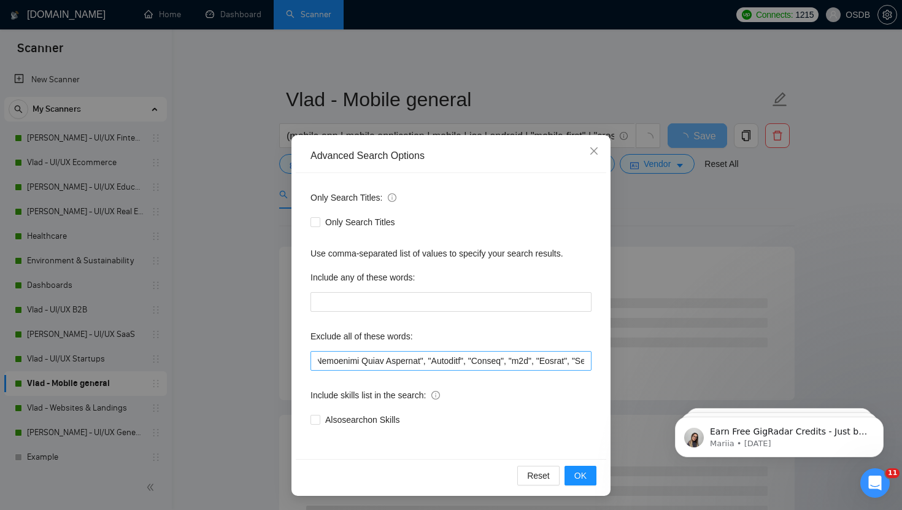
scroll to position [0, 1792]
drag, startPoint x: 405, startPoint y: 363, endPoint x: 349, endPoint y: 362, distance: 55.8
click at [349, 362] on input "text" at bounding box center [450, 361] width 281 height 20
click at [492, 361] on input "text" at bounding box center [450, 361] width 281 height 20
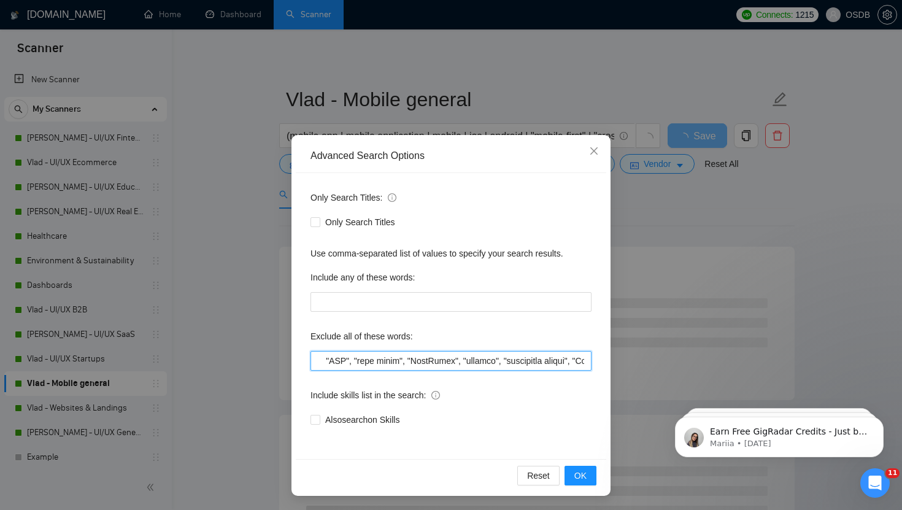
scroll to position [0, 3373]
click at [444, 363] on input "text" at bounding box center [450, 361] width 281 height 20
click at [436, 361] on input "text" at bounding box center [450, 361] width 281 height 20
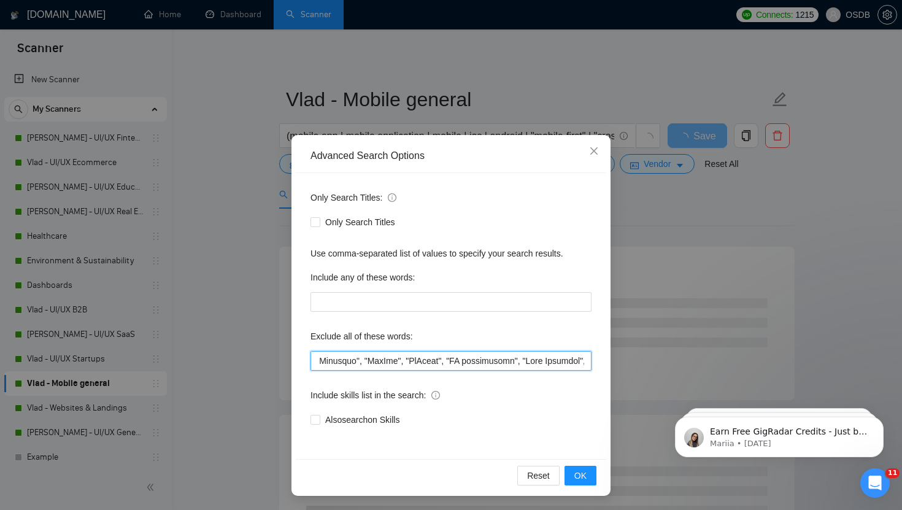
click at [450, 364] on input "text" at bounding box center [450, 361] width 281 height 20
click at [461, 363] on input "text" at bounding box center [450, 361] width 281 height 20
click at [490, 363] on input "text" at bounding box center [450, 361] width 281 height 20
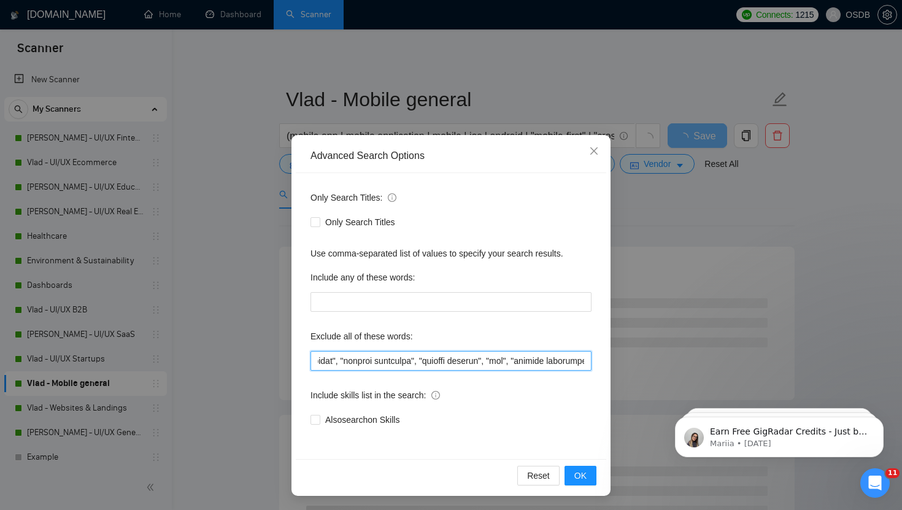
scroll to position [0, 5377]
click at [428, 364] on input "text" at bounding box center [450, 361] width 281 height 20
click at [381, 364] on input "text" at bounding box center [450, 361] width 281 height 20
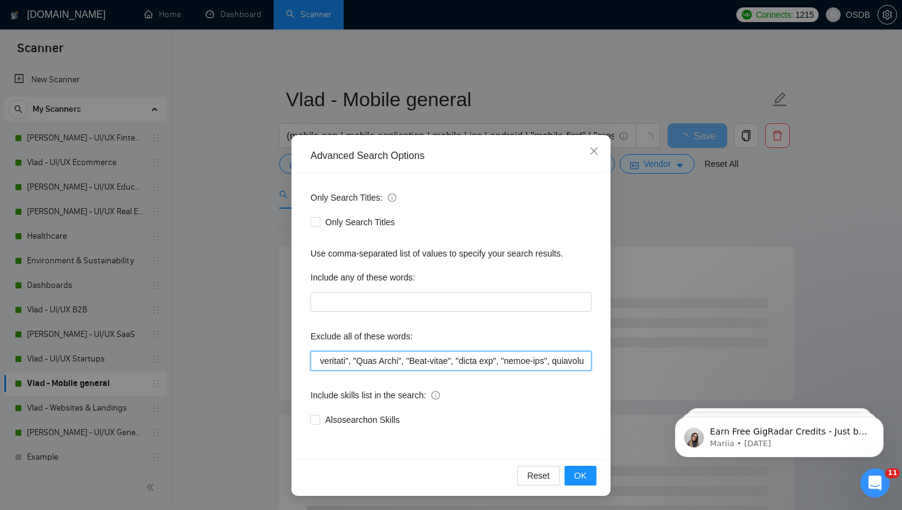
click at [585, 361] on input "text" at bounding box center [450, 361] width 281 height 20
paste input ""Webflow", "Weebly", "Better Proposals","2D Animation", "Character Design", Cin…"
drag, startPoint x: 588, startPoint y: 358, endPoint x: 526, endPoint y: 364, distance: 62.3
click at [526, 364] on input "text" at bounding box center [450, 361] width 281 height 20
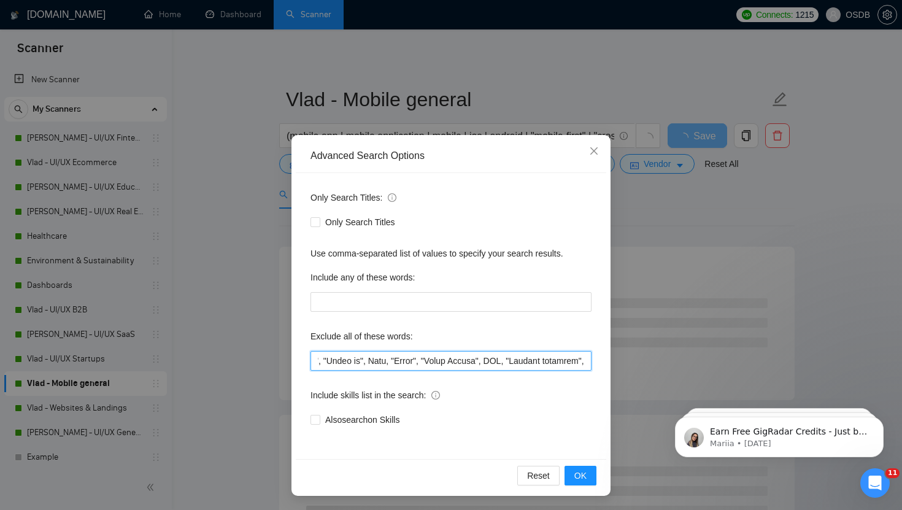
type input "Consultant, "no-code", nocode, "no code", Beta, Tester, "beta/[PERSON_NAME]", T…"
click at [514, 366] on input "text" at bounding box center [450, 361] width 281 height 20
drag, startPoint x: 572, startPoint y: 363, endPoint x: 515, endPoint y: 359, distance: 56.5
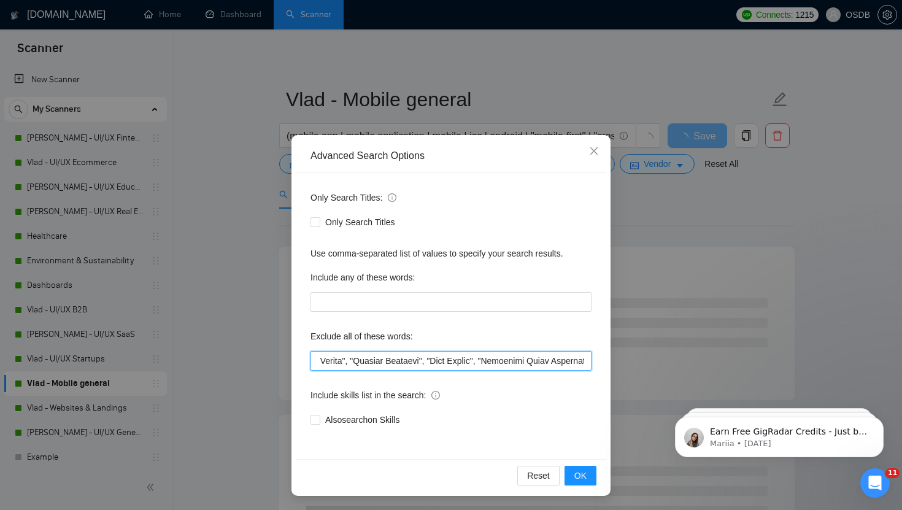
click at [515, 361] on input "text" at bounding box center [450, 361] width 281 height 20
click at [496, 363] on input "text" at bounding box center [450, 361] width 281 height 20
click at [506, 363] on input "text" at bounding box center [450, 361] width 281 height 20
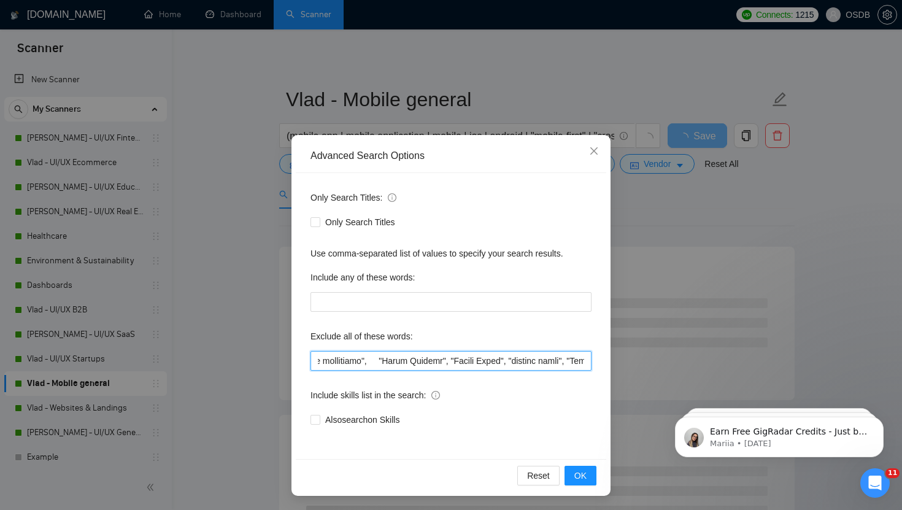
scroll to position [0, 3711]
click at [510, 361] on input "text" at bounding box center [450, 361] width 281 height 20
click at [521, 362] on input "text" at bounding box center [450, 361] width 281 height 20
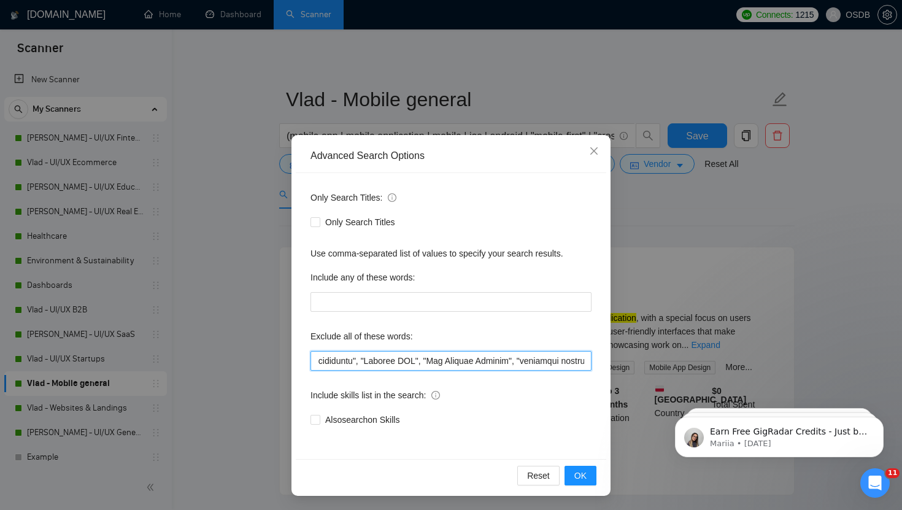
click at [370, 361] on input "text" at bounding box center [450, 361] width 281 height 20
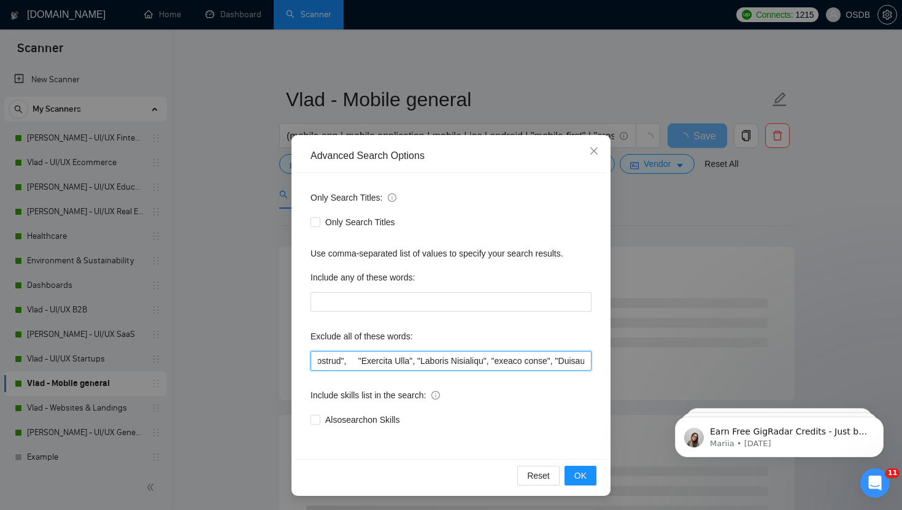
scroll to position [0, 4865]
click at [534, 362] on input "text" at bounding box center [450, 361] width 281 height 20
click at [565, 361] on input "text" at bounding box center [450, 361] width 281 height 20
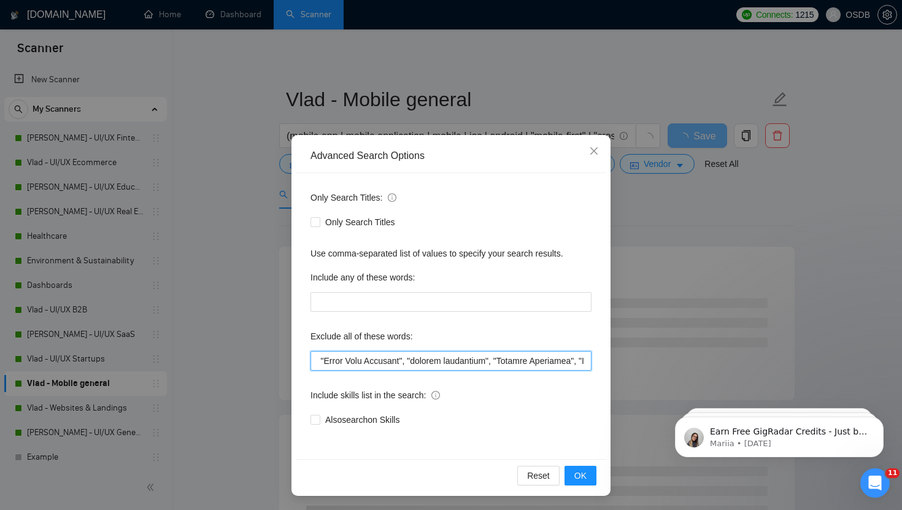
click at [482, 362] on input "text" at bounding box center [450, 361] width 281 height 20
click at [585, 361] on input "text" at bounding box center [450, 361] width 281 height 20
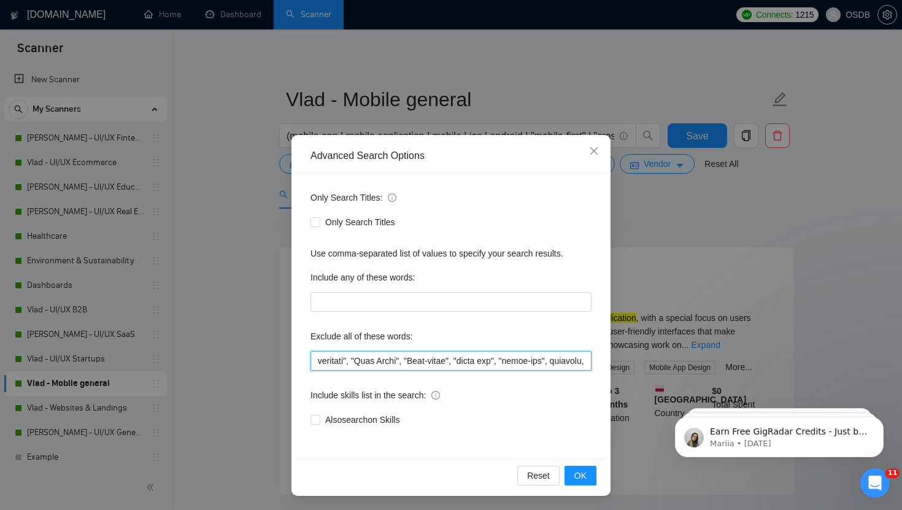
scroll to position [0, 6345]
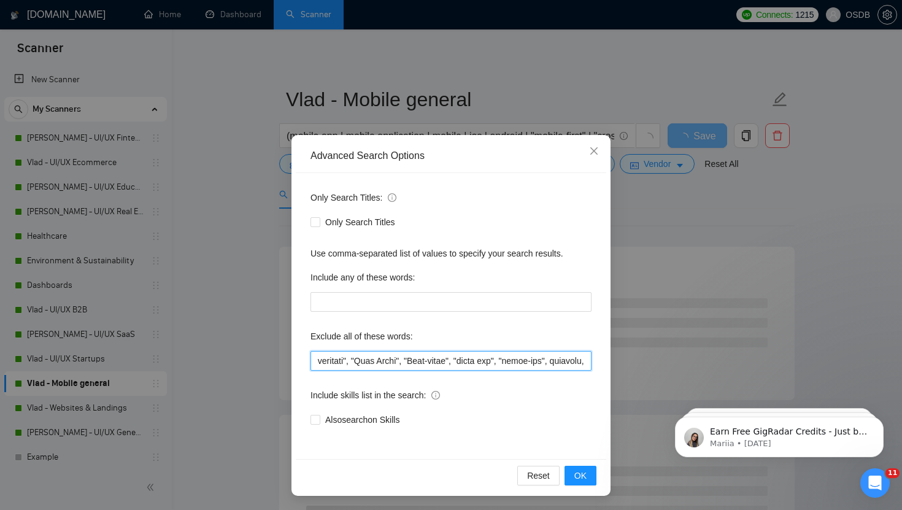
paste input ""Webflow", "Weebly", "Better Proposals","2D Animation", "Character Design", Cin…"
drag, startPoint x: 586, startPoint y: 361, endPoint x: 531, endPoint y: 361, distance: 55.8
click at [529, 361] on input "text" at bounding box center [450, 361] width 281 height 20
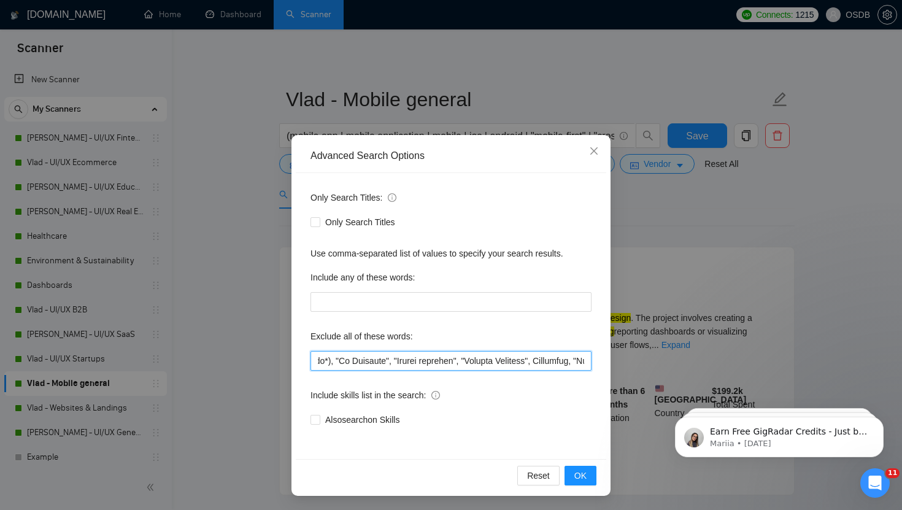
scroll to position [0, 13966]
drag, startPoint x: 505, startPoint y: 364, endPoint x: 450, endPoint y: 363, distance: 54.6
click at [450, 363] on input "text" at bounding box center [450, 361] width 281 height 20
drag, startPoint x: 549, startPoint y: 364, endPoint x: 447, endPoint y: 359, distance: 102.5
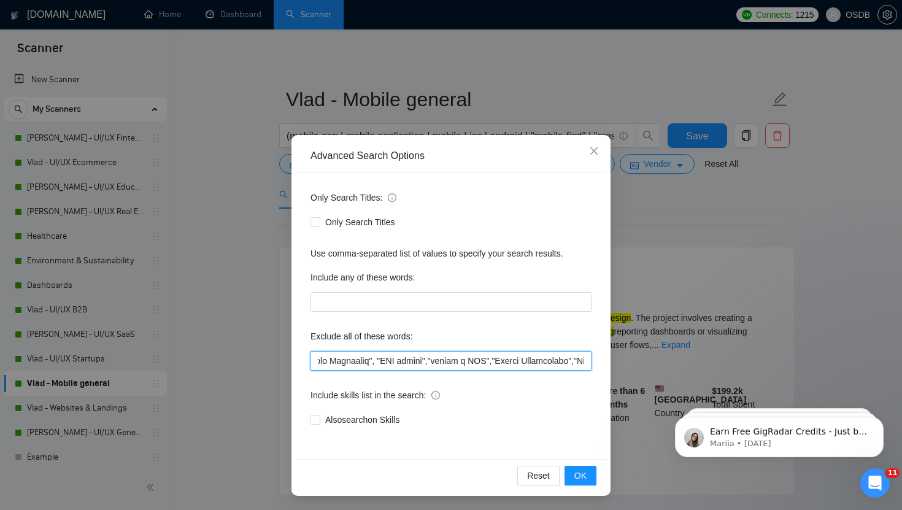
click at [447, 359] on input "text" at bounding box center [450, 361] width 281 height 20
type input "Consultant, "no-code", nocode, "no code", Beta, Tester, "beta/[PERSON_NAME]", T…"
click at [495, 365] on input "text" at bounding box center [450, 361] width 281 height 20
drag, startPoint x: 467, startPoint y: 364, endPoint x: 410, endPoint y: 363, distance: 57.1
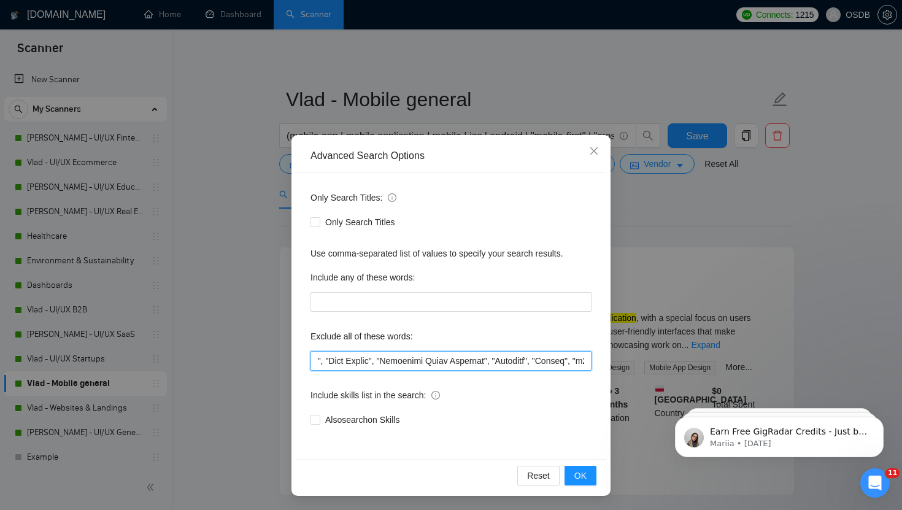
click at [410, 363] on input "text" at bounding box center [450, 361] width 281 height 20
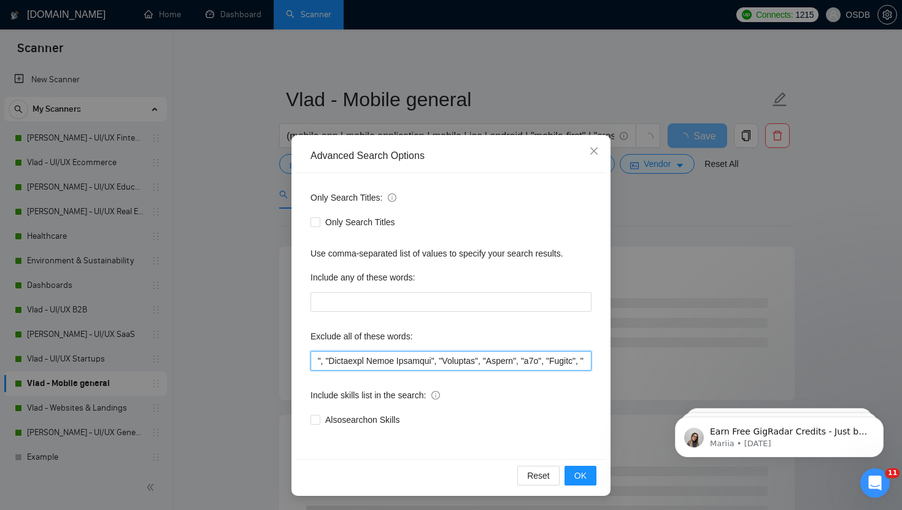
drag, startPoint x: 516, startPoint y: 362, endPoint x: 467, endPoint y: 362, distance: 49.1
click at [466, 362] on input "text" at bounding box center [450, 361] width 281 height 20
click at [467, 362] on input "text" at bounding box center [450, 361] width 281 height 20
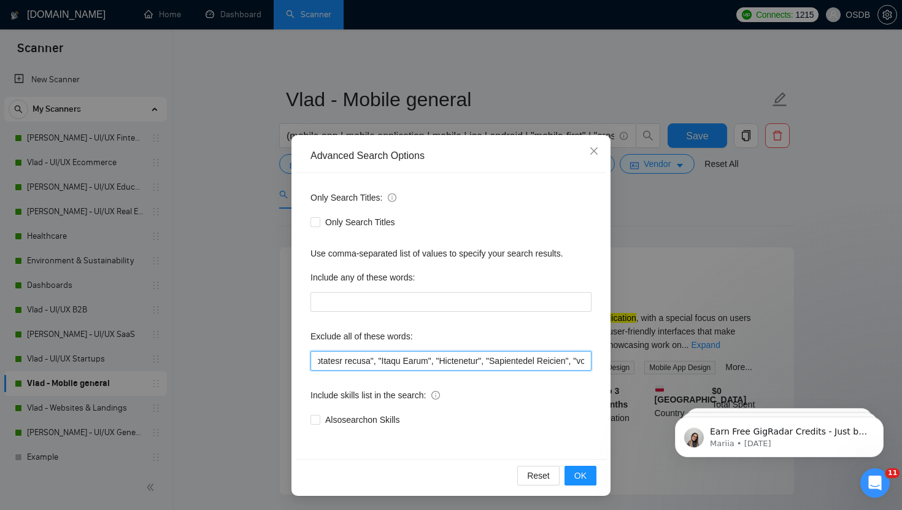
scroll to position [0, 3016]
click at [399, 362] on input "text" at bounding box center [450, 361] width 281 height 20
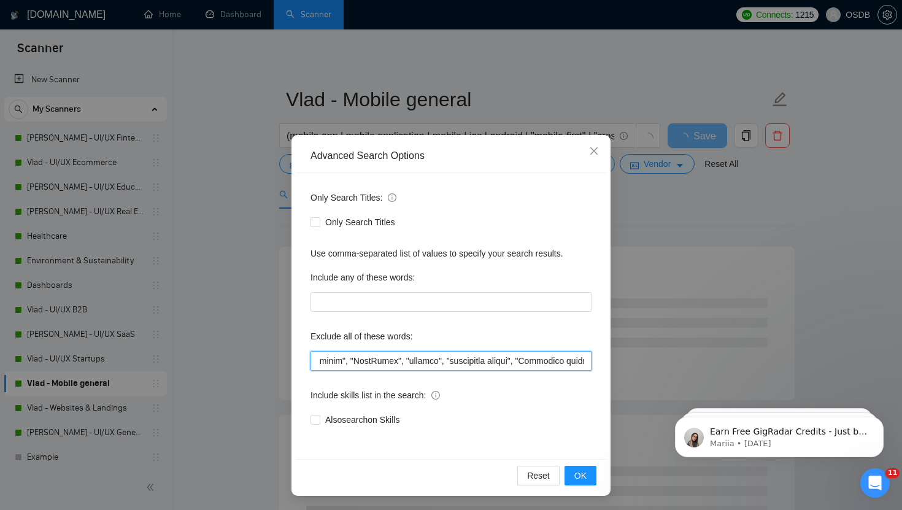
scroll to position [0, 3444]
click at [374, 364] on input "text" at bounding box center [450, 361] width 281 height 20
click at [497, 363] on input "text" at bounding box center [450, 361] width 281 height 20
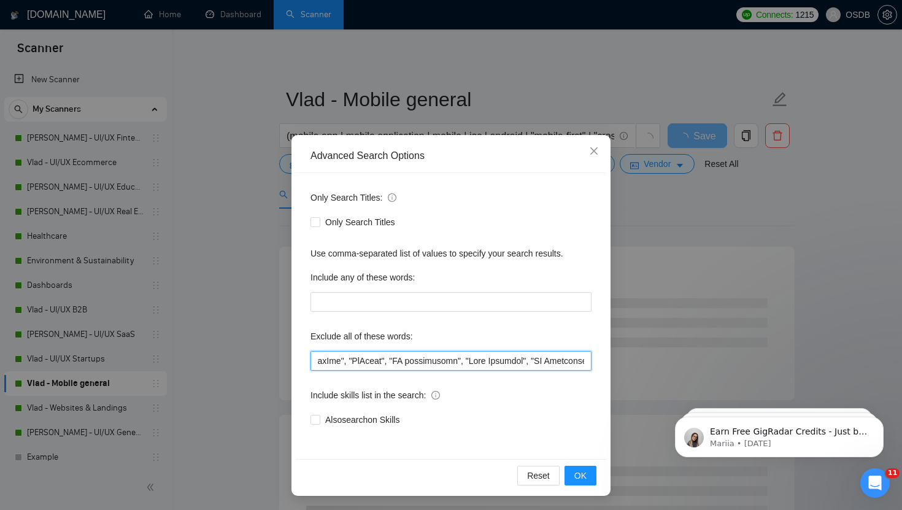
click at [394, 364] on input "text" at bounding box center [450, 361] width 281 height 20
click at [463, 365] on input "text" at bounding box center [450, 361] width 281 height 20
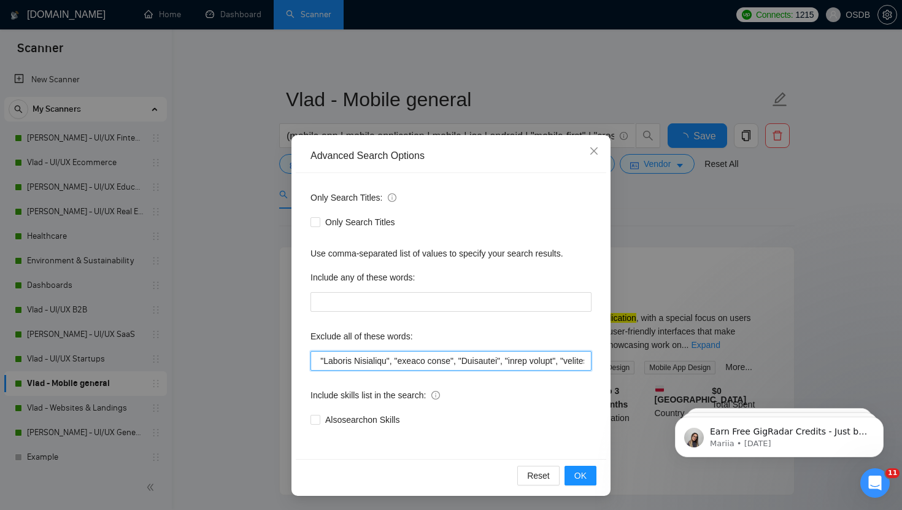
click at [438, 364] on input "text" at bounding box center [450, 361] width 281 height 20
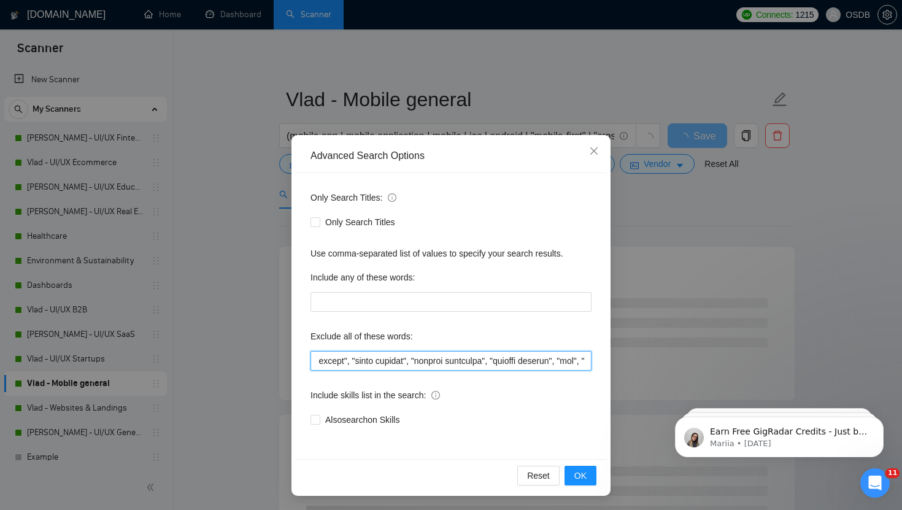
scroll to position [0, 5304]
click at [497, 364] on input "text" at bounding box center [450, 361] width 281 height 20
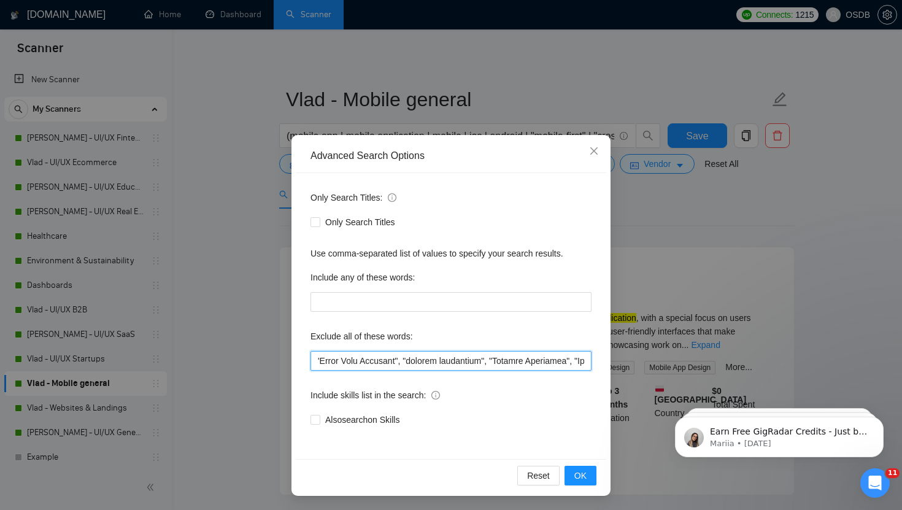
scroll to position [0, 5846]
click at [360, 363] on input "text" at bounding box center [450, 361] width 281 height 20
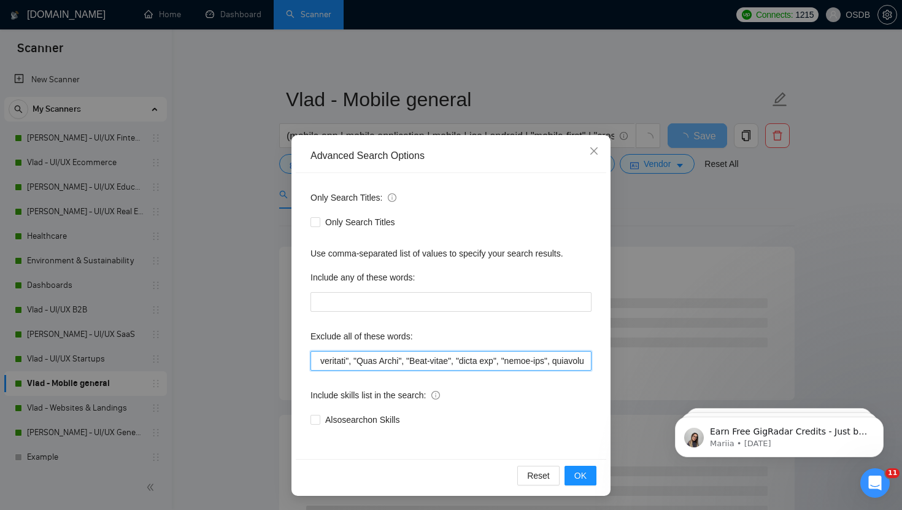
scroll to position [0, 6338]
click at [585, 361] on input "text" at bounding box center [450, 361] width 281 height 20
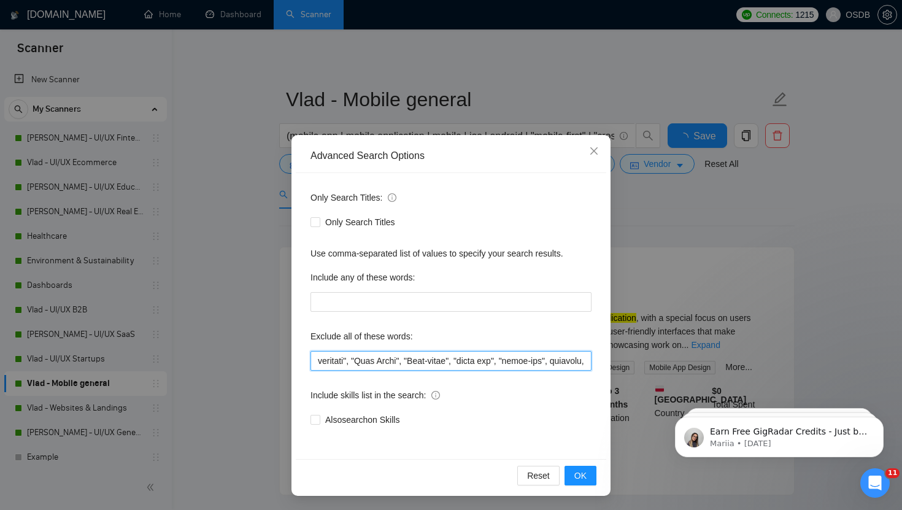
scroll to position [0, 6343]
paste input ""Webflow", "Weebly", "Better Proposals","2D Animation", "Character Design", Cin…"
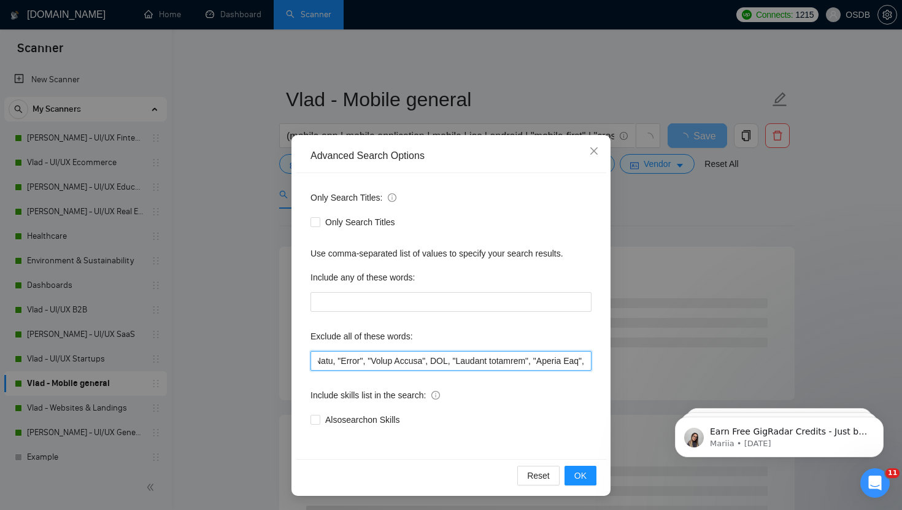
drag, startPoint x: 586, startPoint y: 363, endPoint x: 528, endPoint y: 363, distance: 57.7
click at [528, 363] on input "text" at bounding box center [450, 361] width 281 height 20
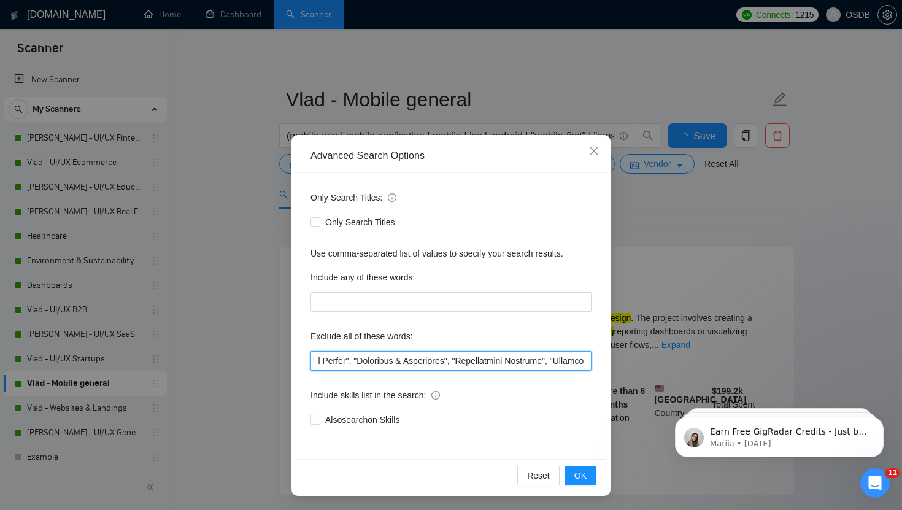
scroll to position [0, 16743]
type input "Consultant, "no-code", nocode, "no code", Beta, Tester, "beta/[PERSON_NAME]", T…"
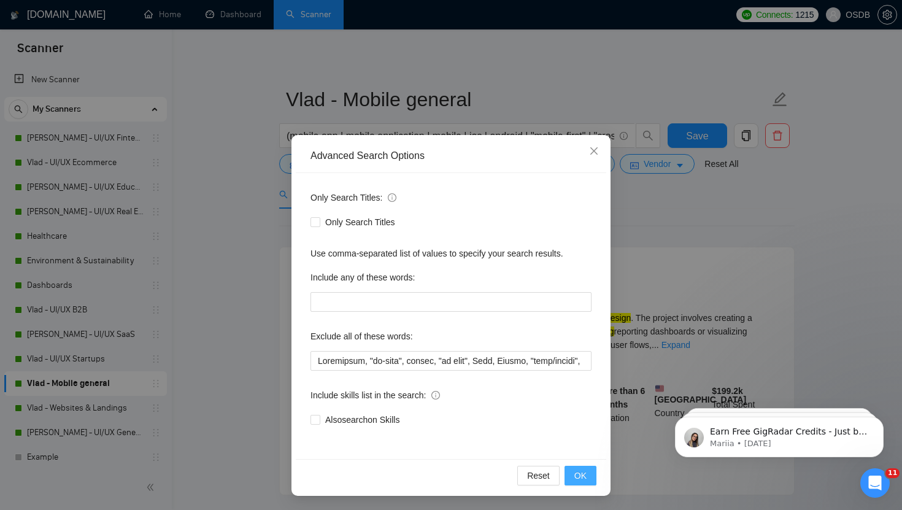
click at [585, 476] on span "OK" at bounding box center [580, 475] width 12 height 13
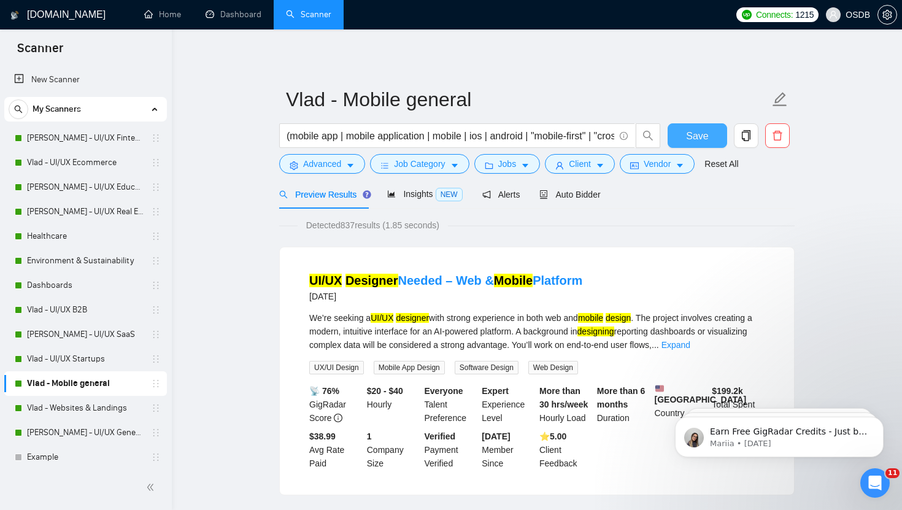
click at [685, 133] on button "Save" at bounding box center [697, 135] width 60 height 25
click at [69, 403] on link "Vlad - Websites & Landings" at bounding box center [85, 408] width 117 height 25
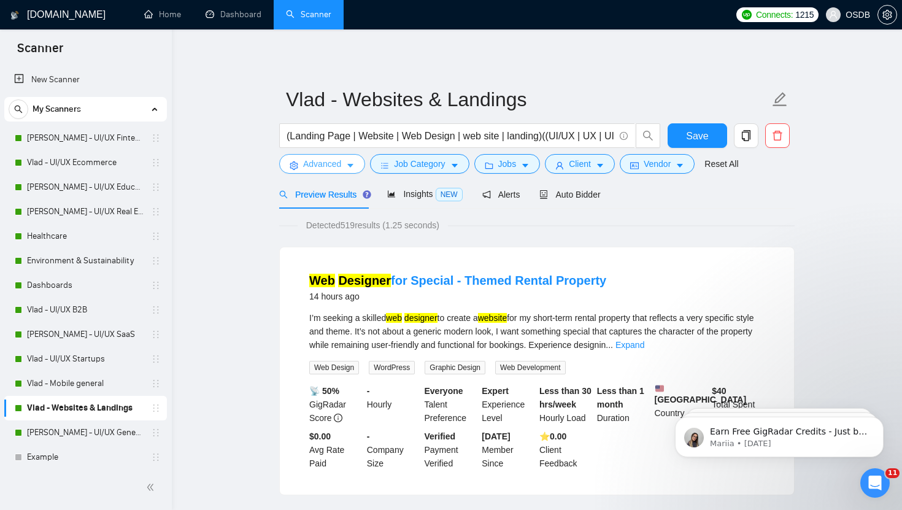
click at [351, 164] on icon "caret-down" at bounding box center [350, 166] width 6 height 4
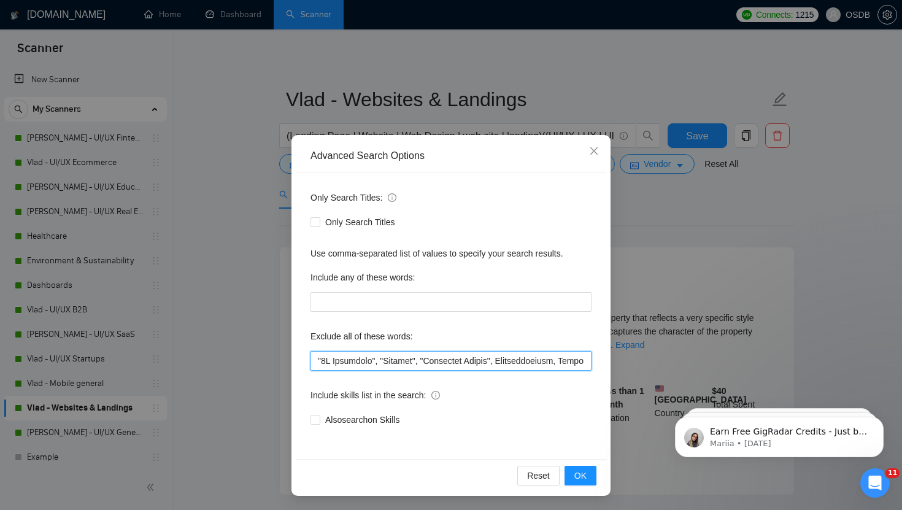
click at [324, 361] on input "text" at bounding box center [450, 361] width 281 height 20
paste input "Webflow", "Weebly", "Better Proposals","2D Animation"
type input ""Webflow", "Weebly", "Better Proposals","2D Animation", "Character Design", Cin…"
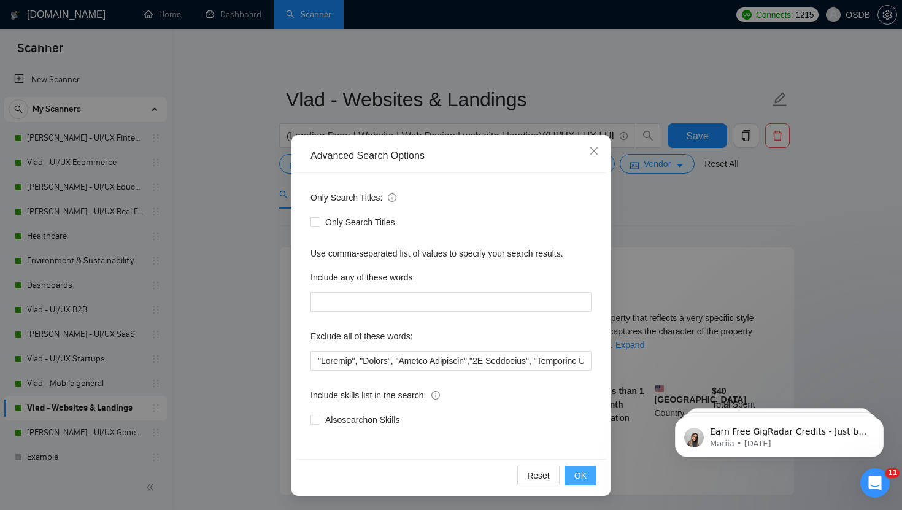
click at [574, 472] on button "OK" at bounding box center [580, 476] width 32 height 20
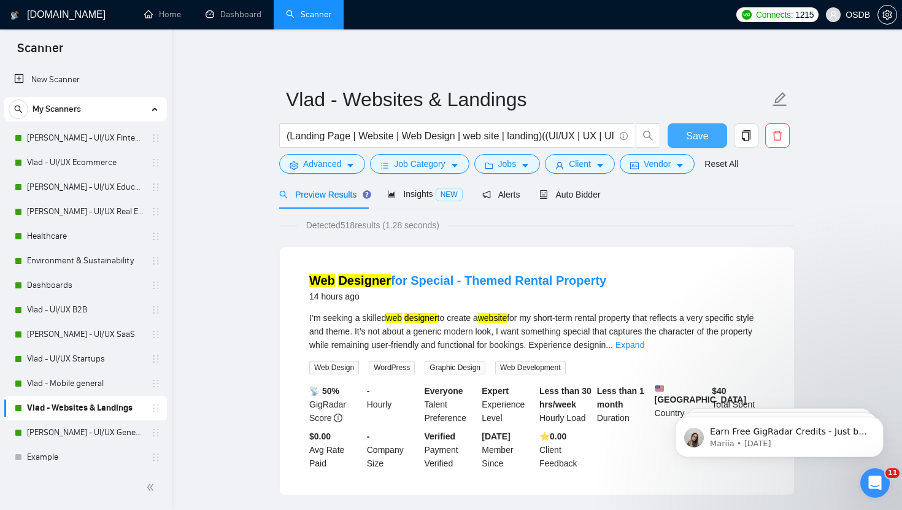
click at [705, 140] on span "Save" at bounding box center [697, 135] width 22 height 15
click at [682, 133] on button "Save" at bounding box center [697, 135] width 60 height 25
click at [47, 431] on link "[PERSON_NAME] - UI/UX General" at bounding box center [85, 432] width 117 height 25
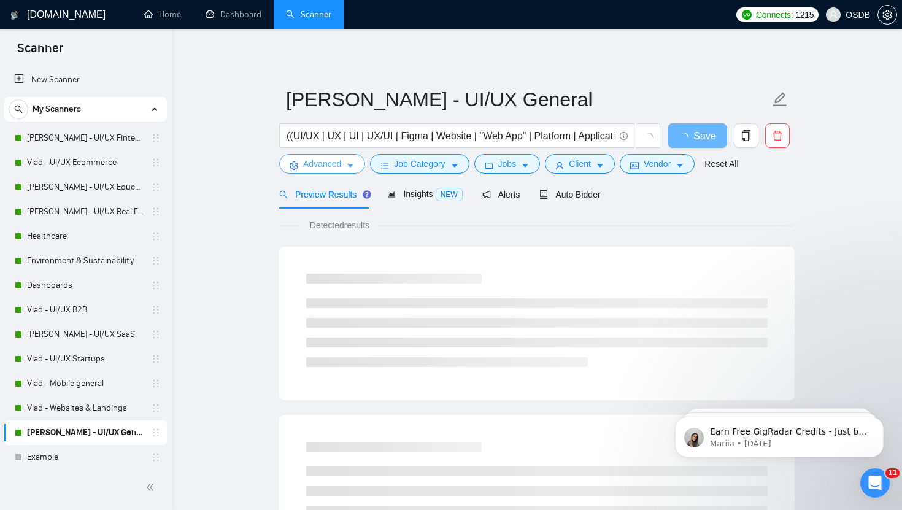
click at [307, 170] on span "Advanced" at bounding box center [322, 163] width 38 height 13
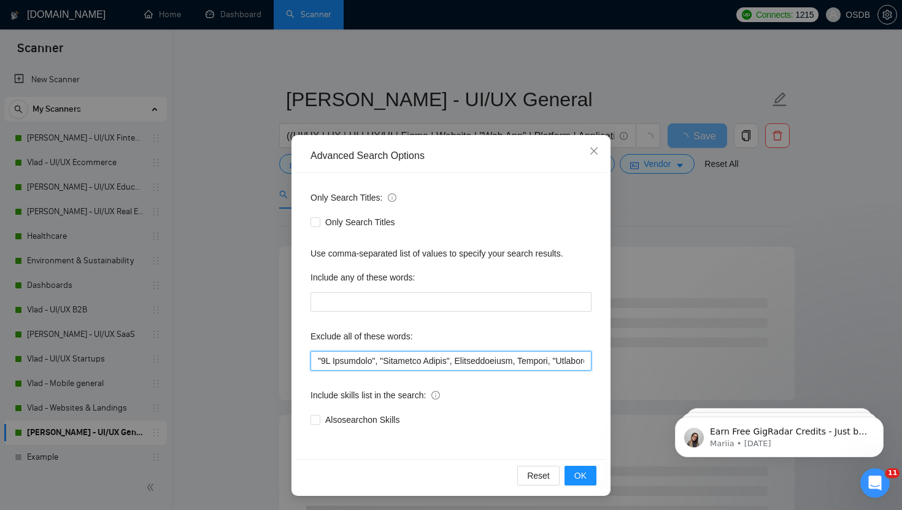
click at [339, 365] on input "text" at bounding box center [450, 361] width 281 height 20
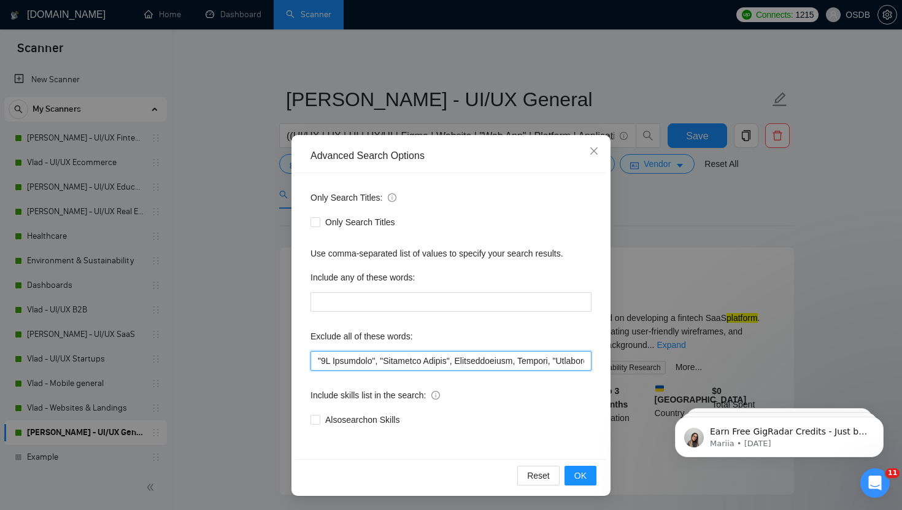
paste input ""Webflow", "Weebly", "Better Proposals","
type input ""Webflow", "Weebly", "Better Proposals","2D Animation", "Character Design", Cin…"
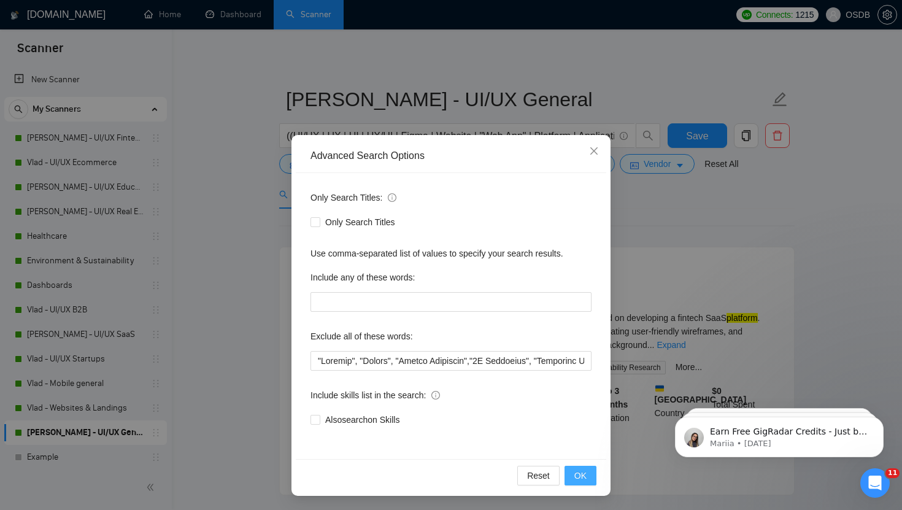
click at [578, 475] on span "OK" at bounding box center [580, 475] width 12 height 13
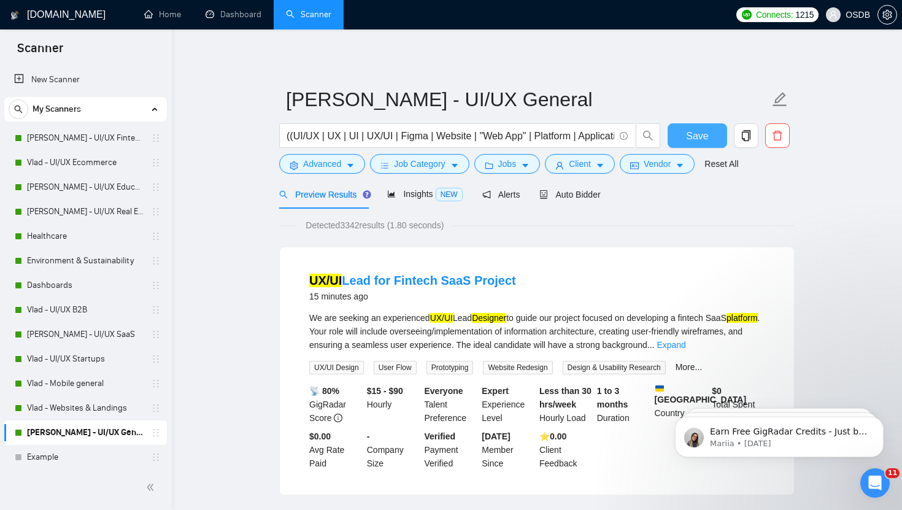
click at [694, 132] on span "Save" at bounding box center [697, 135] width 22 height 15
